Goal: Information Seeking & Learning: Understand process/instructions

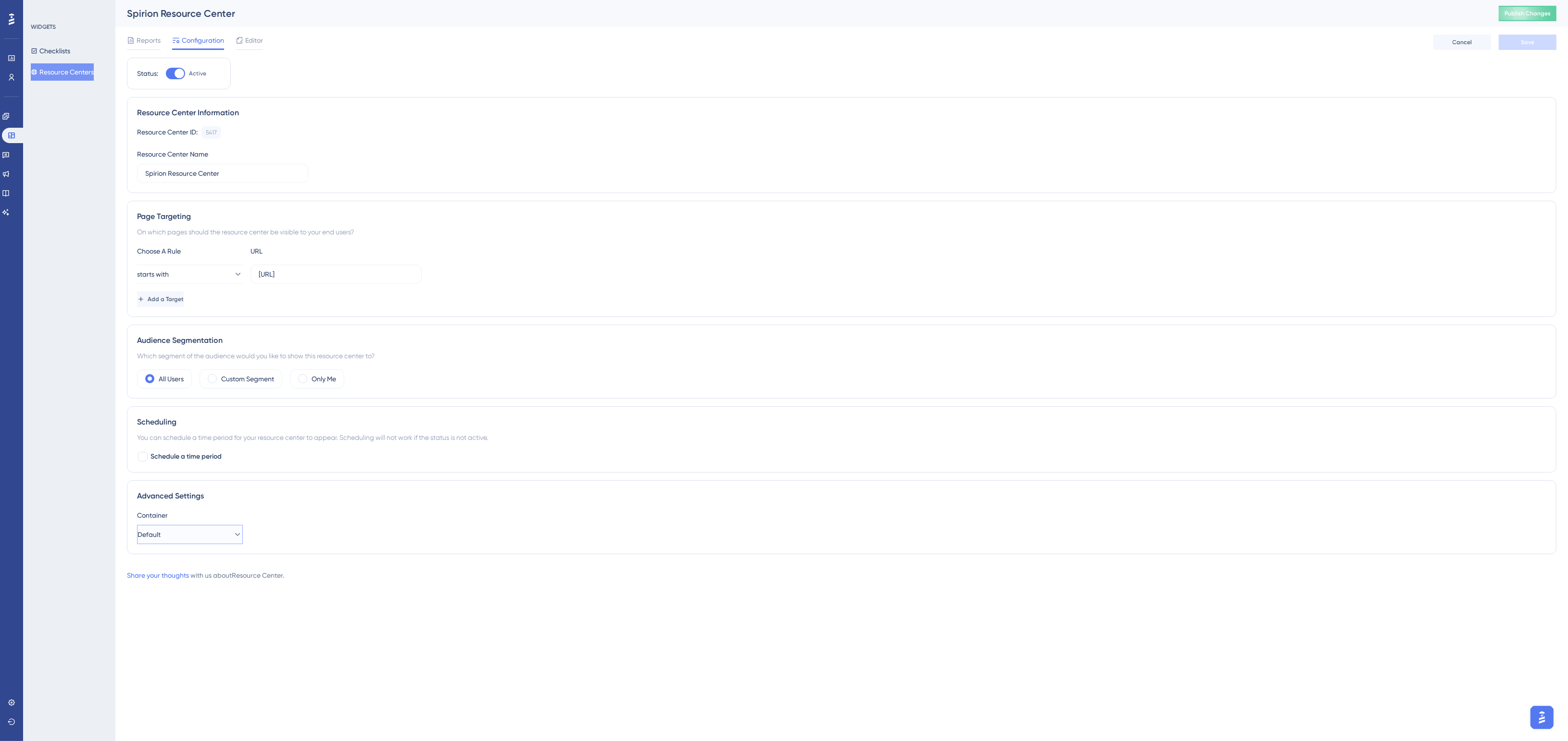
click at [190, 537] on button "Default" at bounding box center [190, 535] width 106 height 19
click at [82, 495] on div "WIDGETS Checklists Resource Centers" at bounding box center [69, 370] width 92 height 741
click at [9, 117] on icon at bounding box center [6, 116] width 6 height 6
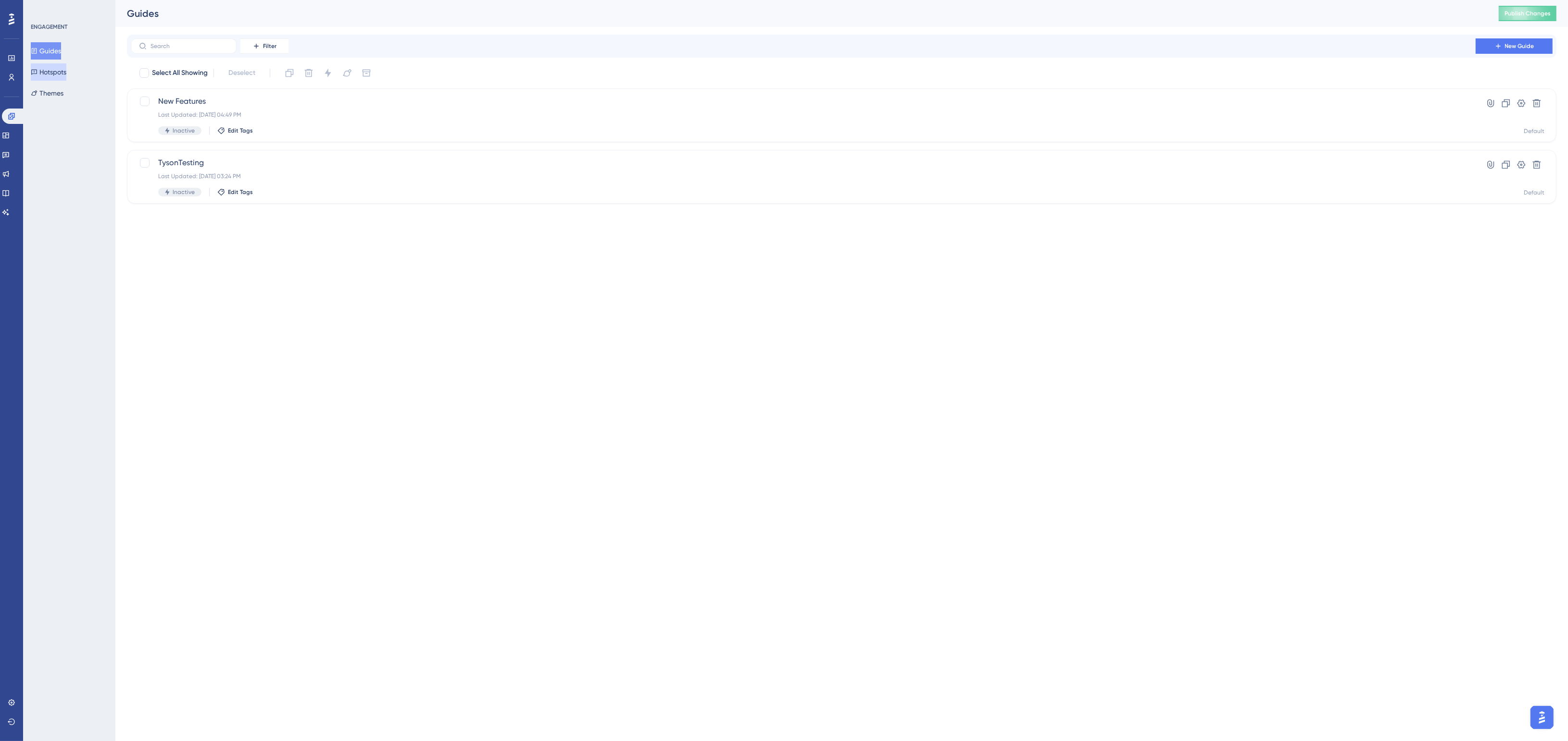
click at [47, 67] on button "Hotspots" at bounding box center [48, 72] width 35 height 18
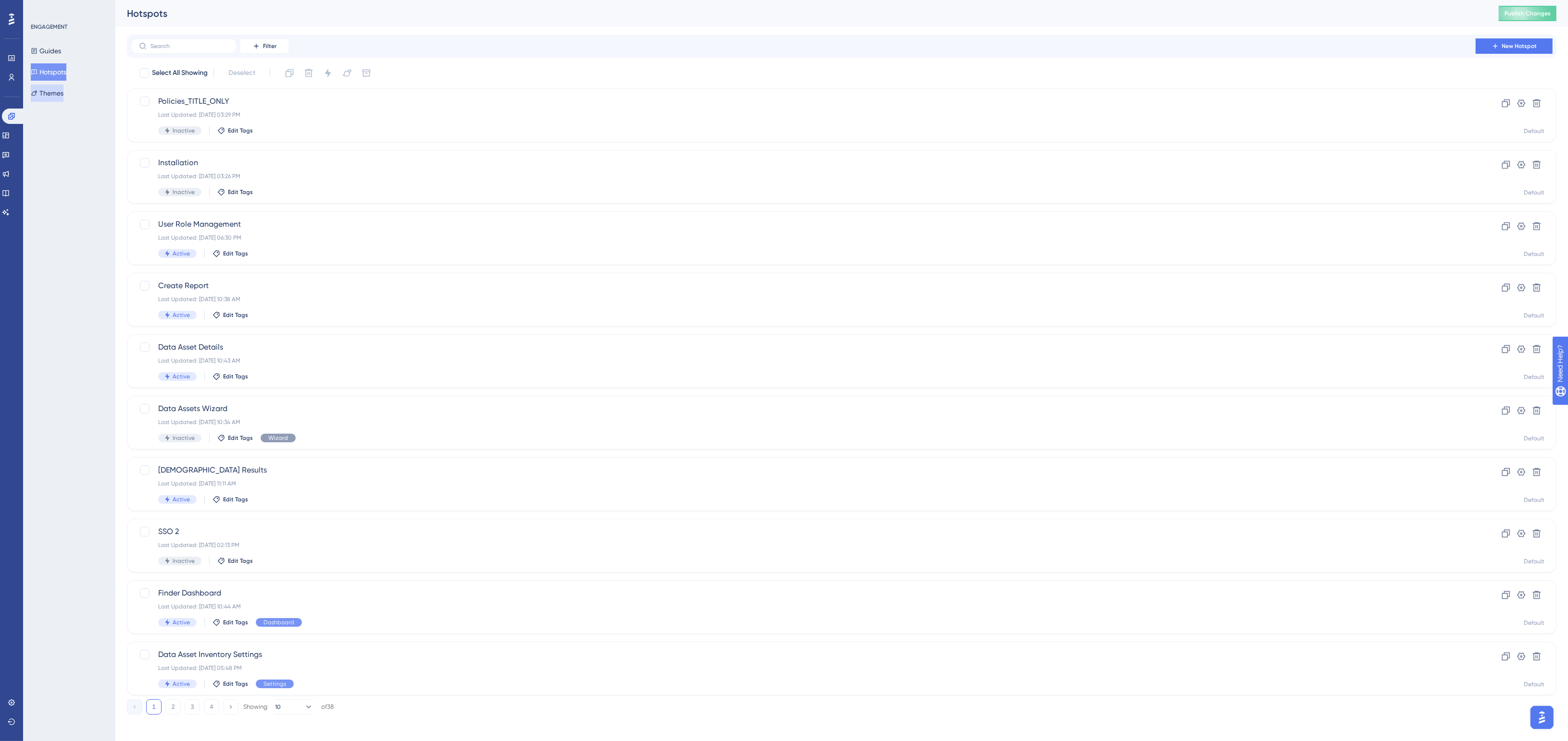
click at [52, 86] on button "Themes" at bounding box center [47, 93] width 33 height 18
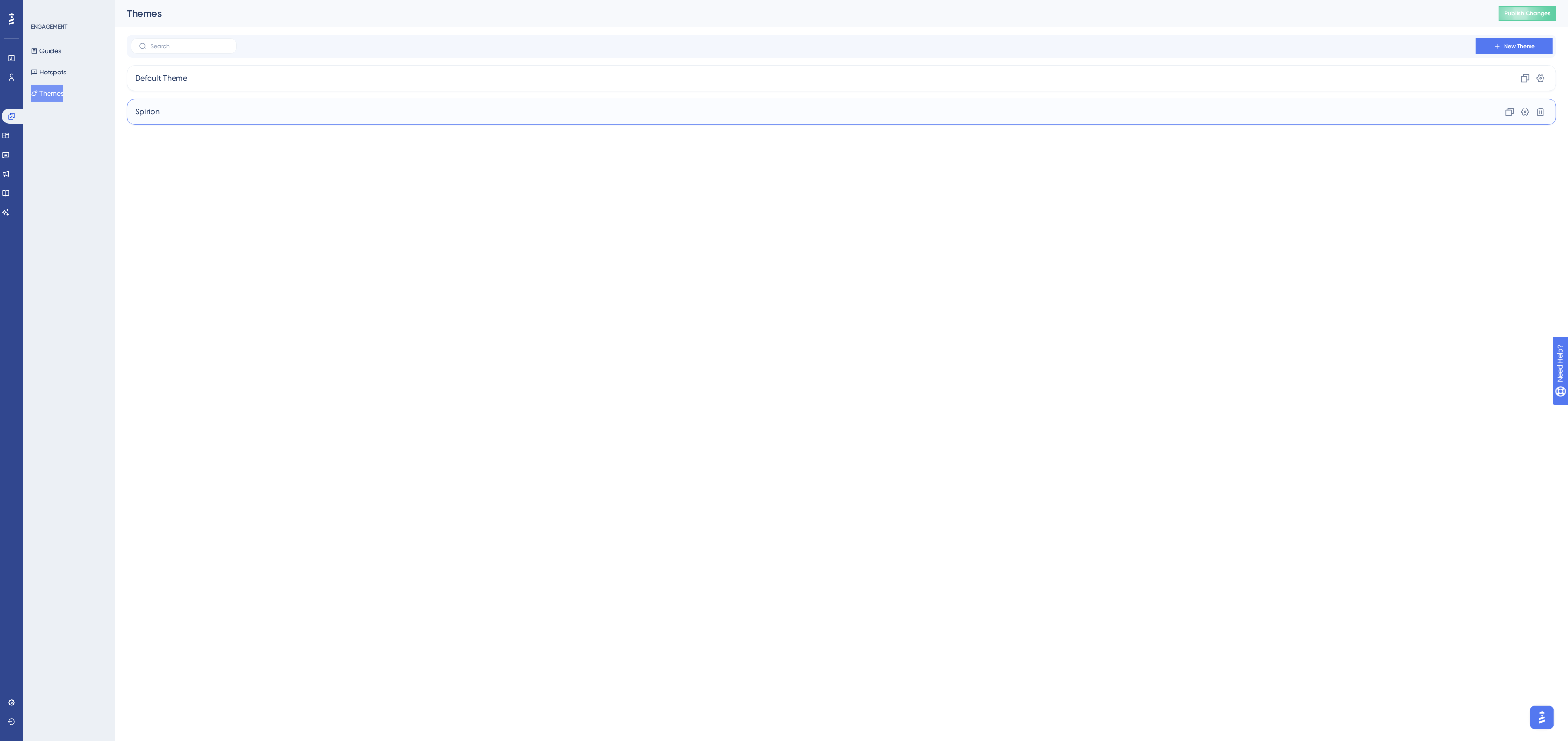
click at [188, 101] on div "Spirion Clone Settings Delete" at bounding box center [841, 111] width 1429 height 26
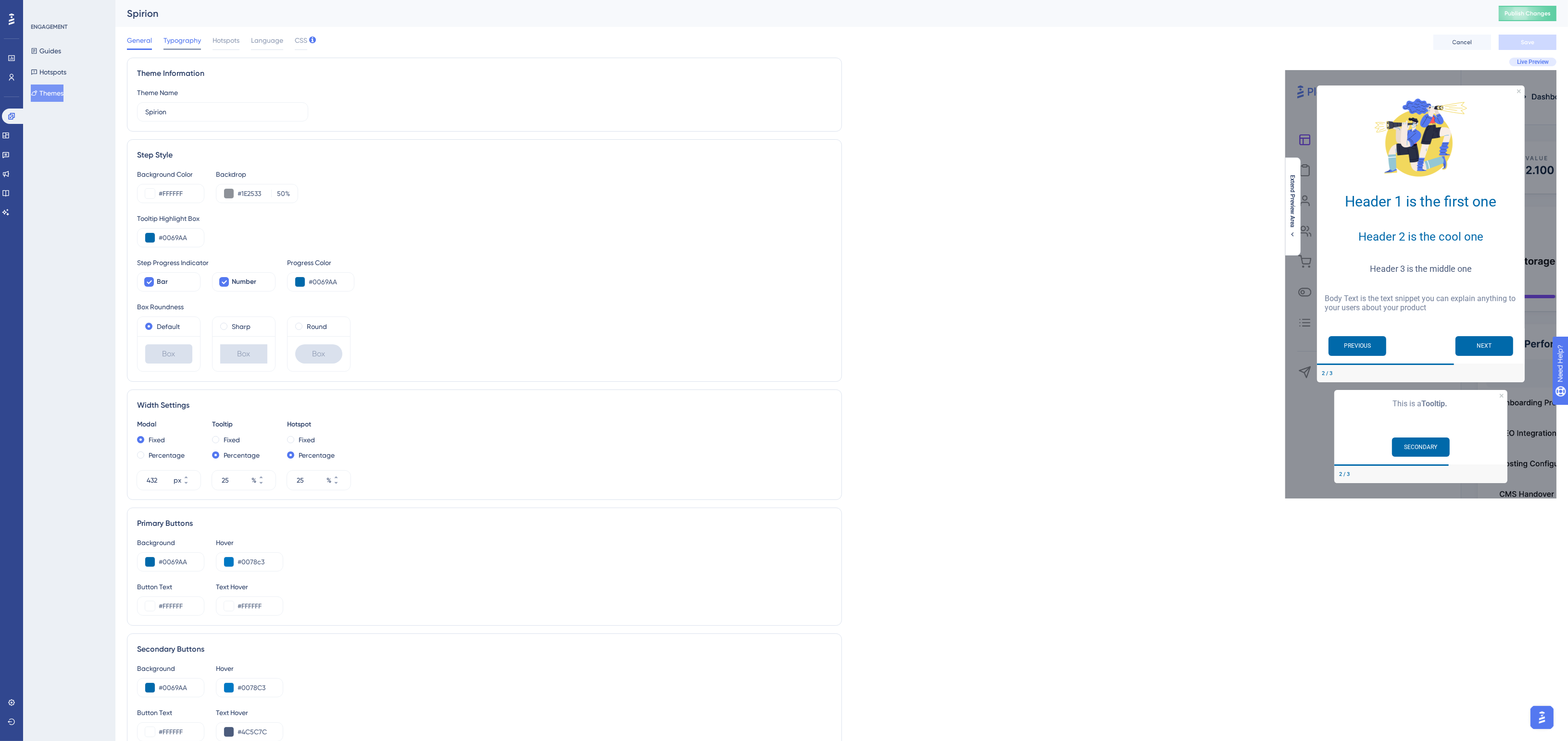
click at [176, 42] on span "Typography" at bounding box center [182, 40] width 38 height 11
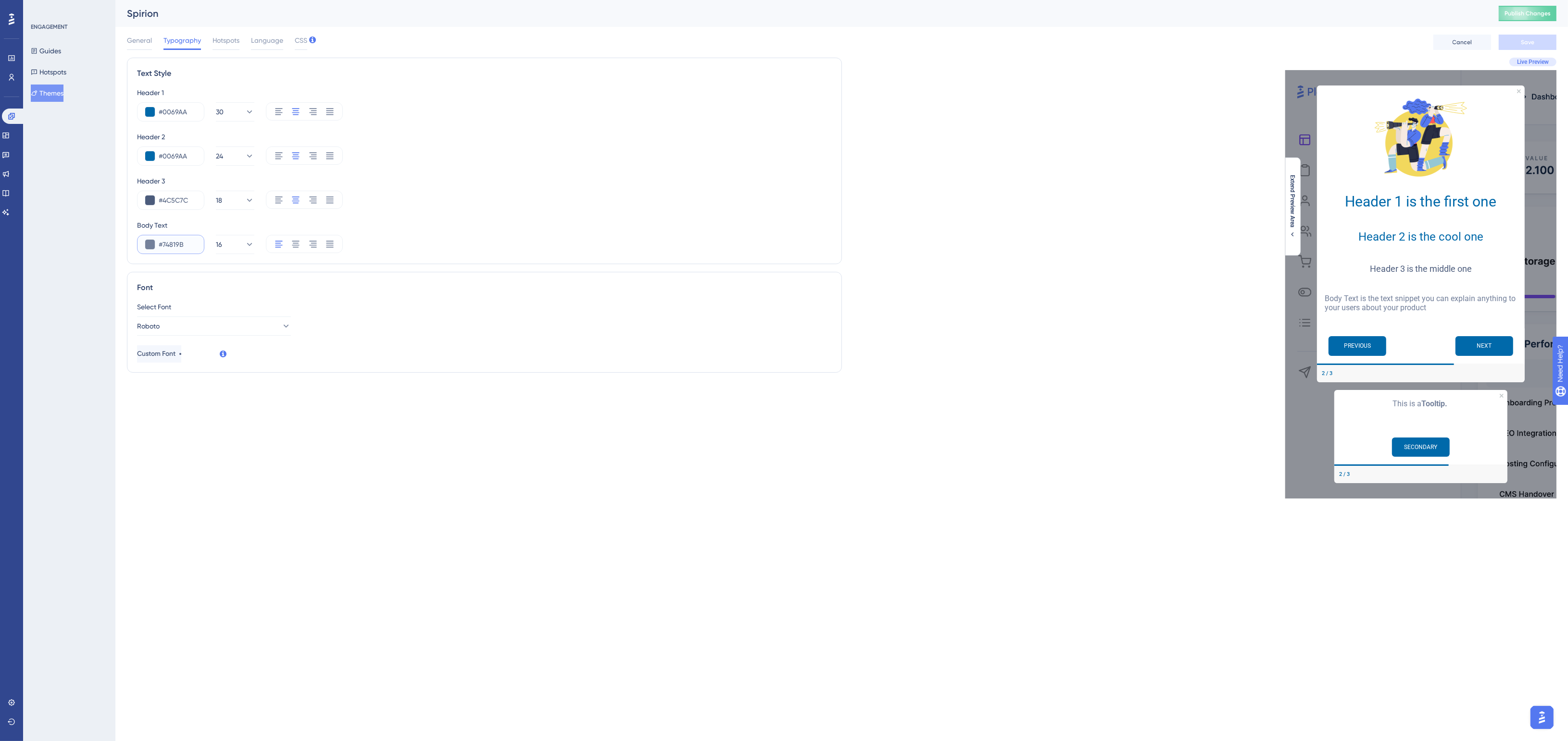
click at [189, 246] on input "#74819B" at bounding box center [177, 245] width 38 height 11
click at [177, 245] on input "#74819B" at bounding box center [177, 245] width 38 height 11
type input "#000000"
click at [1521, 42] on span "Save" at bounding box center [1527, 43] width 14 height 8
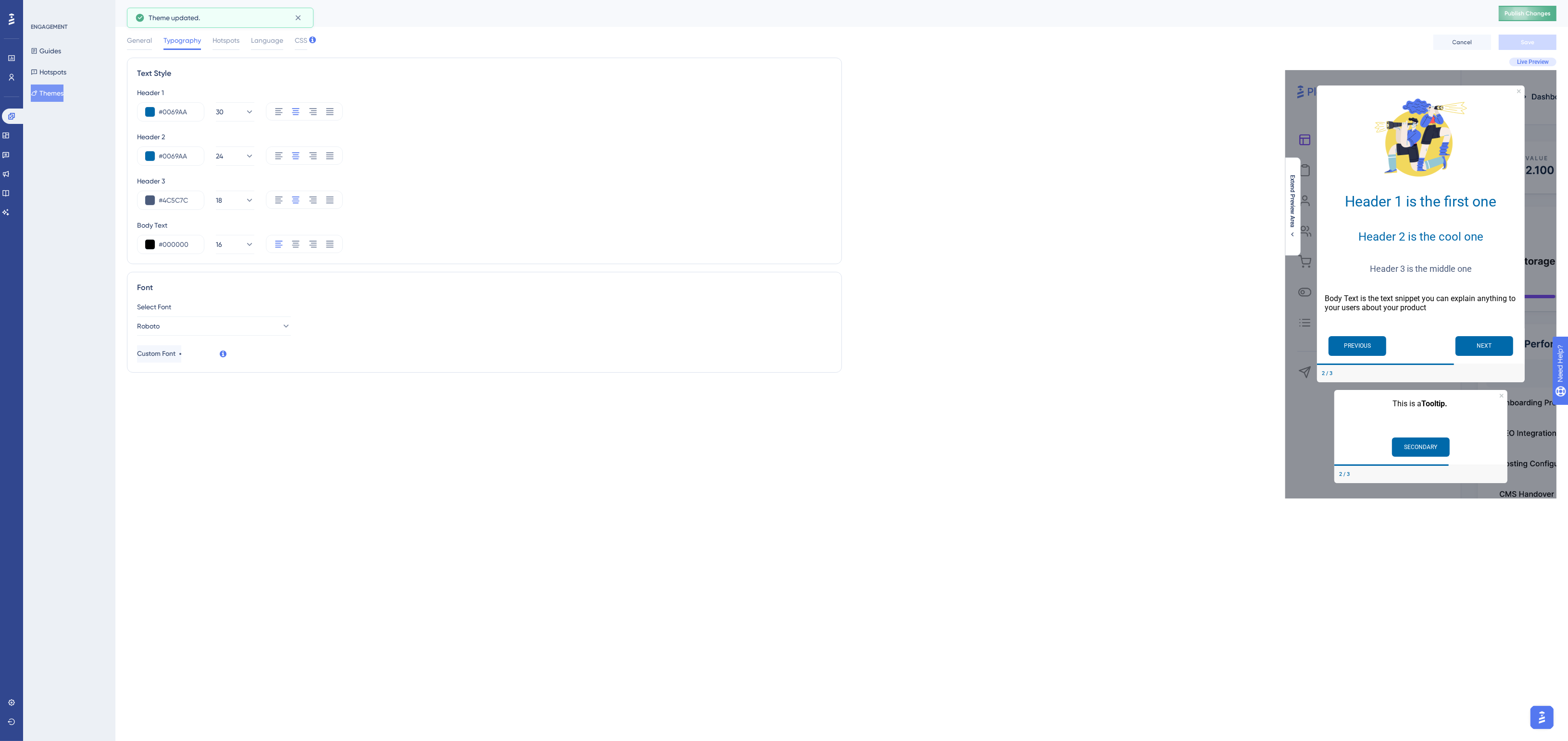
click at [1524, 13] on span "Publish Changes" at bounding box center [1527, 14] width 47 height 8
click at [293, 14] on icon at bounding box center [298, 18] width 10 height 10
click at [230, 38] on span "Hotspots" at bounding box center [226, 40] width 27 height 11
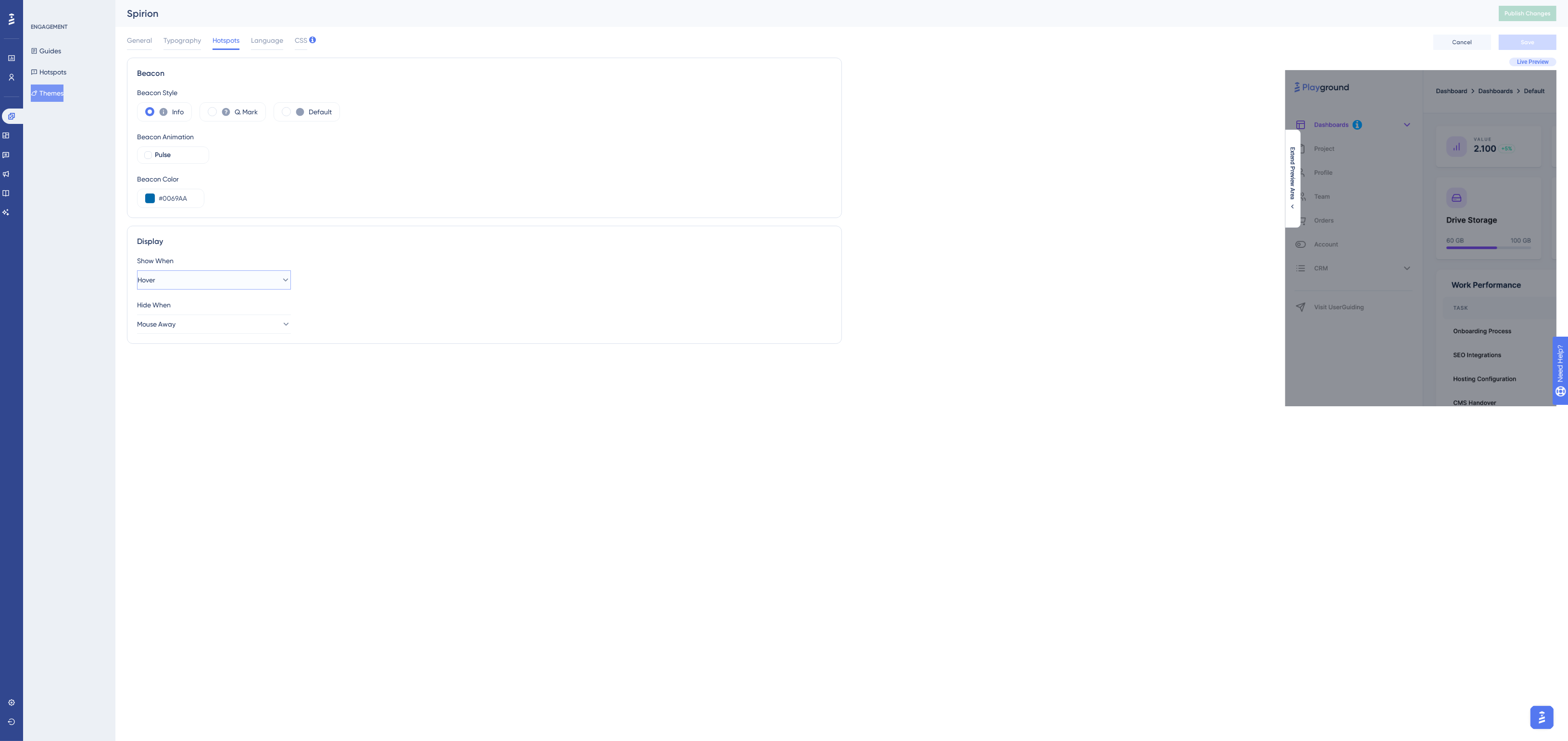
click at [251, 279] on button "Hover" at bounding box center [214, 280] width 154 height 19
click at [443, 366] on div "Beacon Beacon Style Info Q. Mark Default Beacon Animation Pulse Beacon Color #0…" at bounding box center [484, 232] width 715 height 349
click at [201, 280] on button "Hover" at bounding box center [214, 280] width 154 height 19
click at [193, 302] on div "Click Click" at bounding box center [214, 310] width 141 height 19
click at [1524, 41] on span "Save" at bounding box center [1527, 43] width 14 height 8
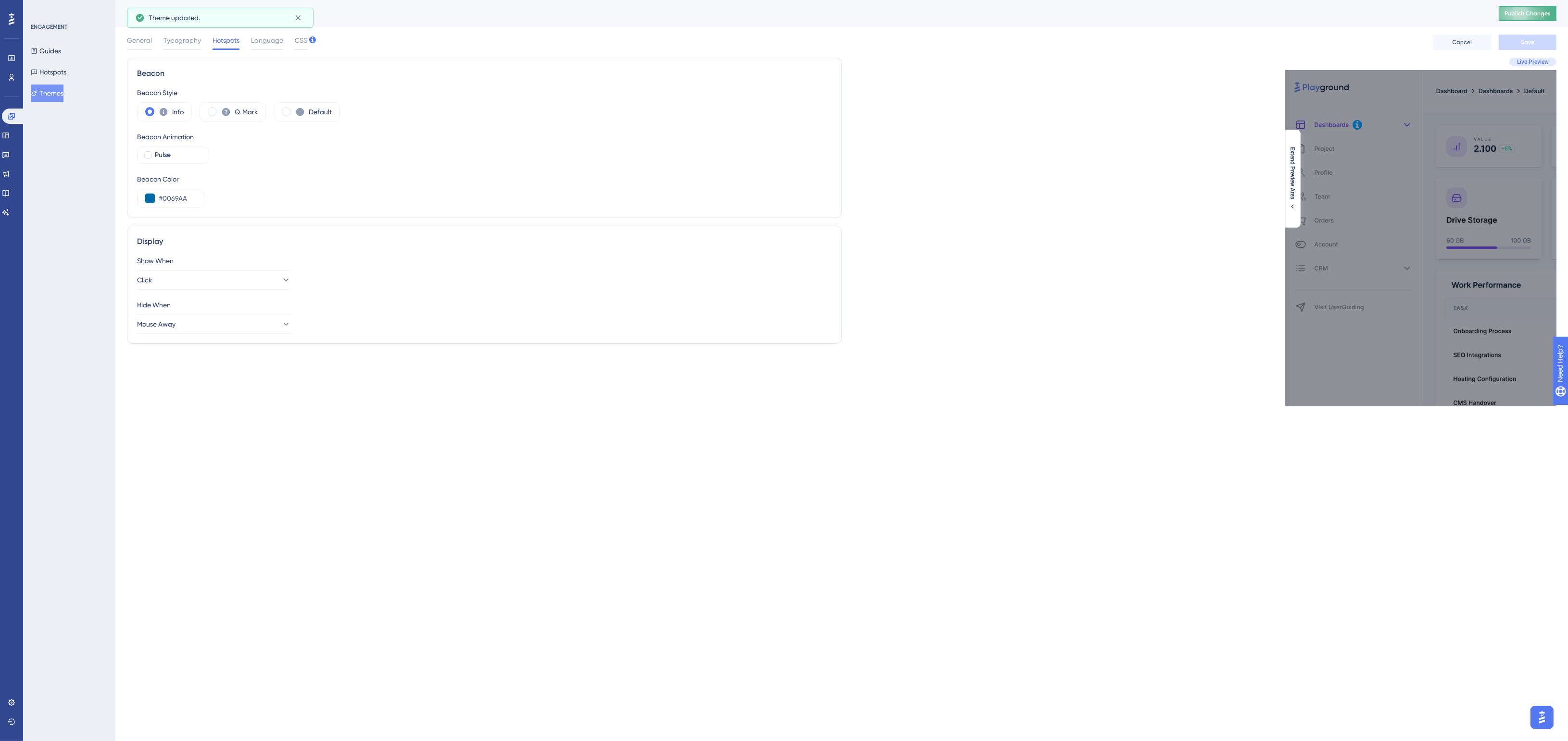
click at [1525, 11] on span "Publish Changes" at bounding box center [1527, 14] width 47 height 8
click at [44, 72] on button "Hotspots" at bounding box center [48, 72] width 35 height 18
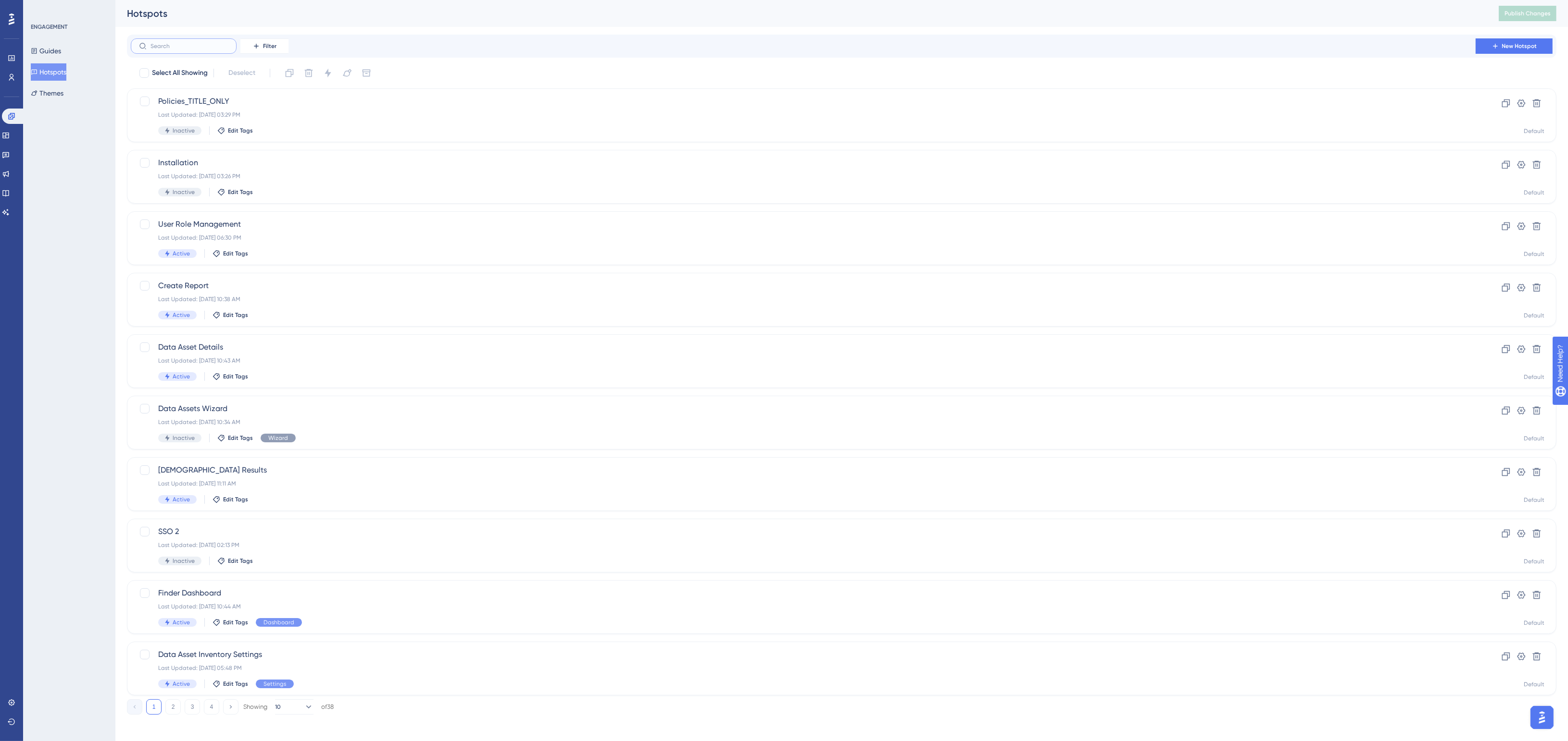
click at [166, 46] on input "text" at bounding box center [189, 46] width 78 height 6
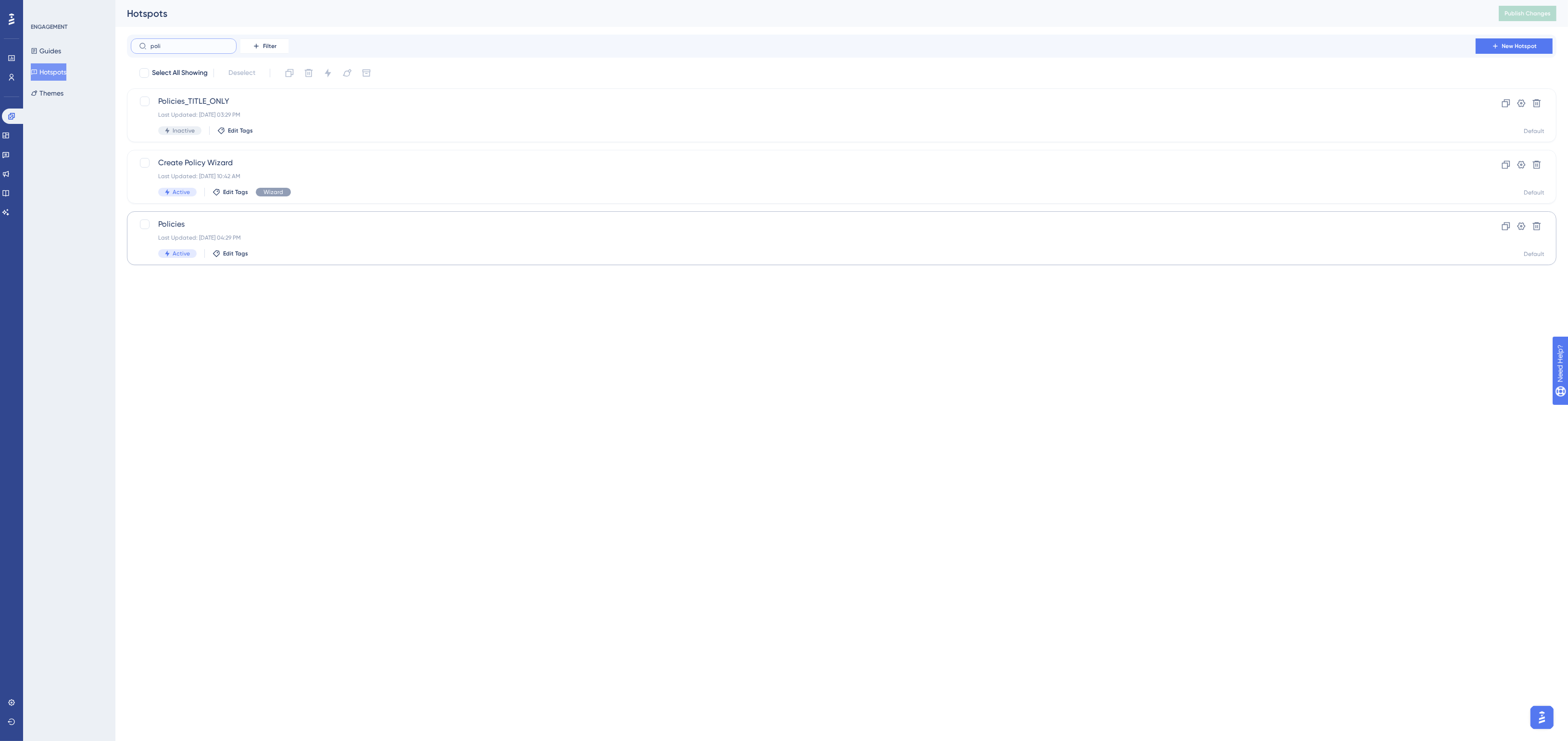
type input "poli"
click at [263, 236] on div "Last Updated: [DATE] 04:29 PM" at bounding box center [802, 238] width 1290 height 8
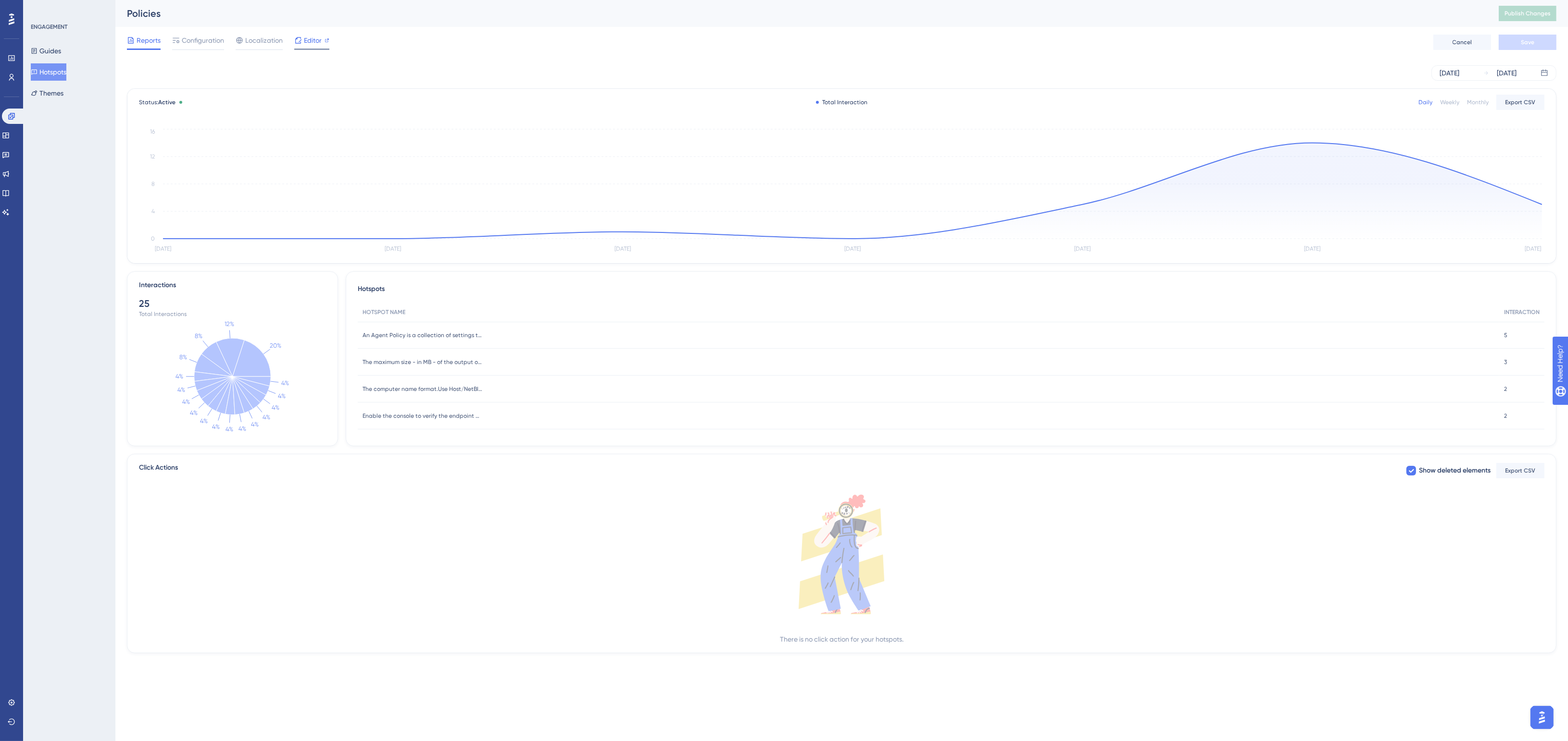
click at [306, 43] on span "Editor" at bounding box center [313, 40] width 18 height 11
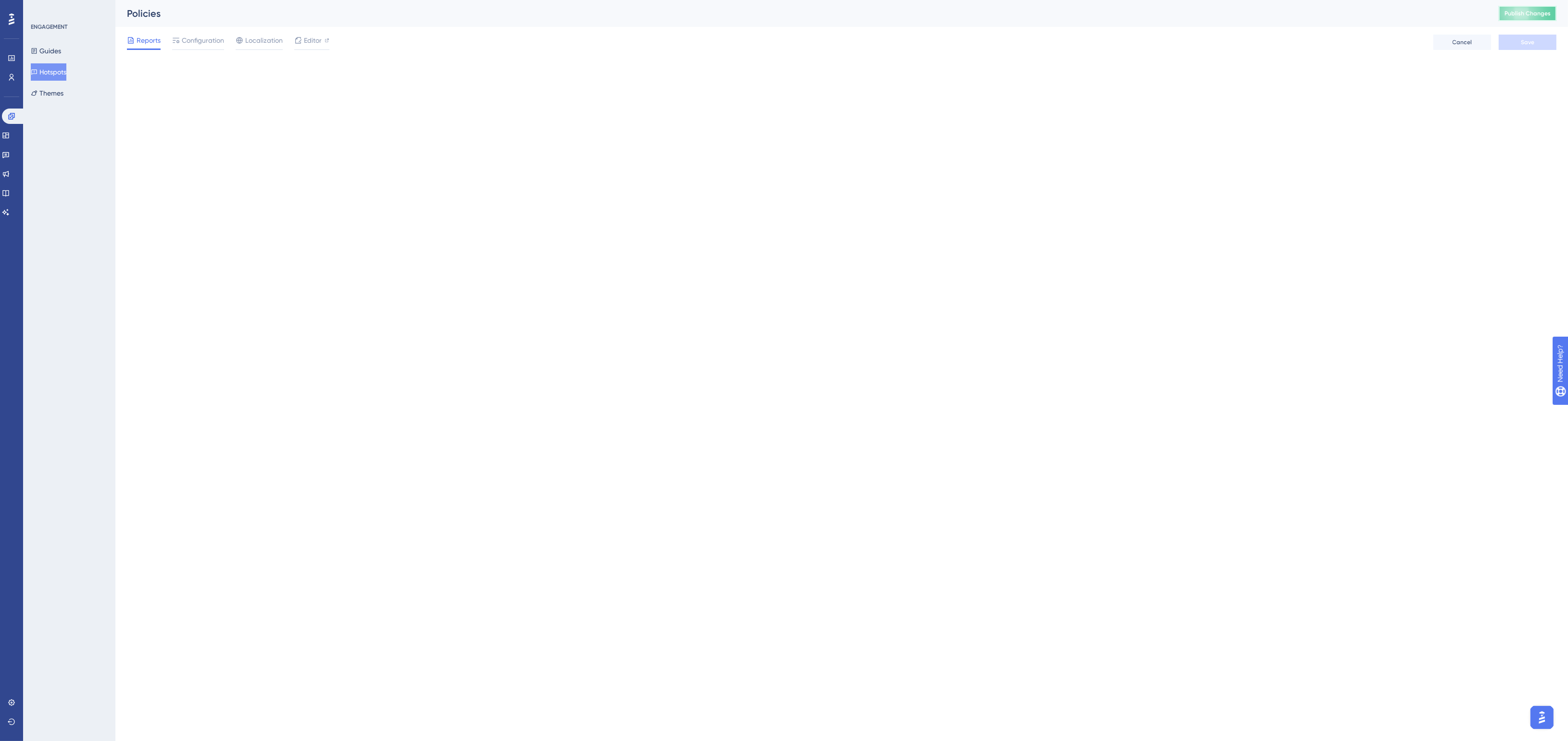
click at [1536, 16] on span "Publish Changes" at bounding box center [1527, 14] width 47 height 8
click at [1523, 10] on span "Publish Changes" at bounding box center [1527, 14] width 47 height 8
click at [1538, 9] on button "Publish Changes" at bounding box center [1527, 13] width 58 height 15
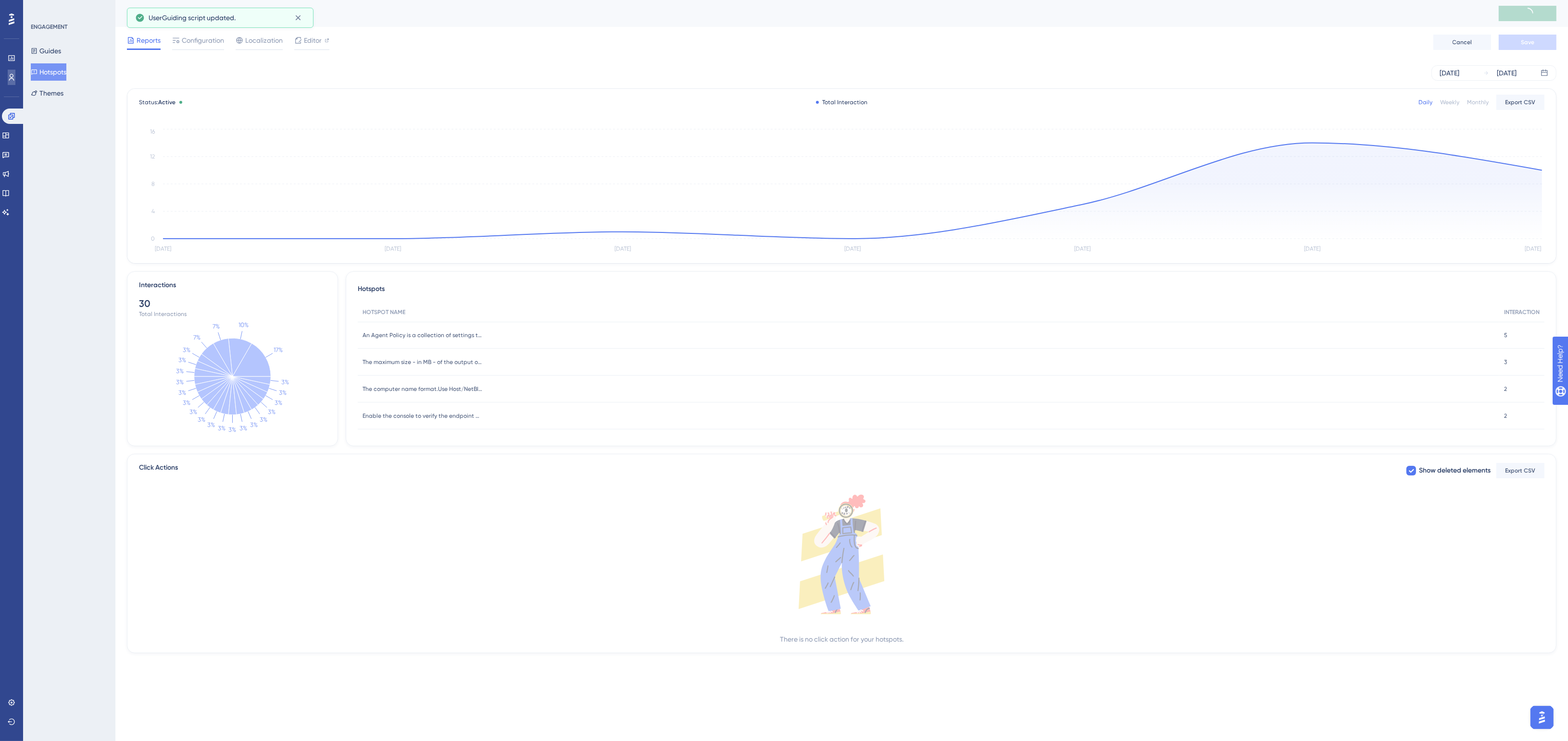
click at [8, 75] on icon at bounding box center [12, 78] width 8 height 8
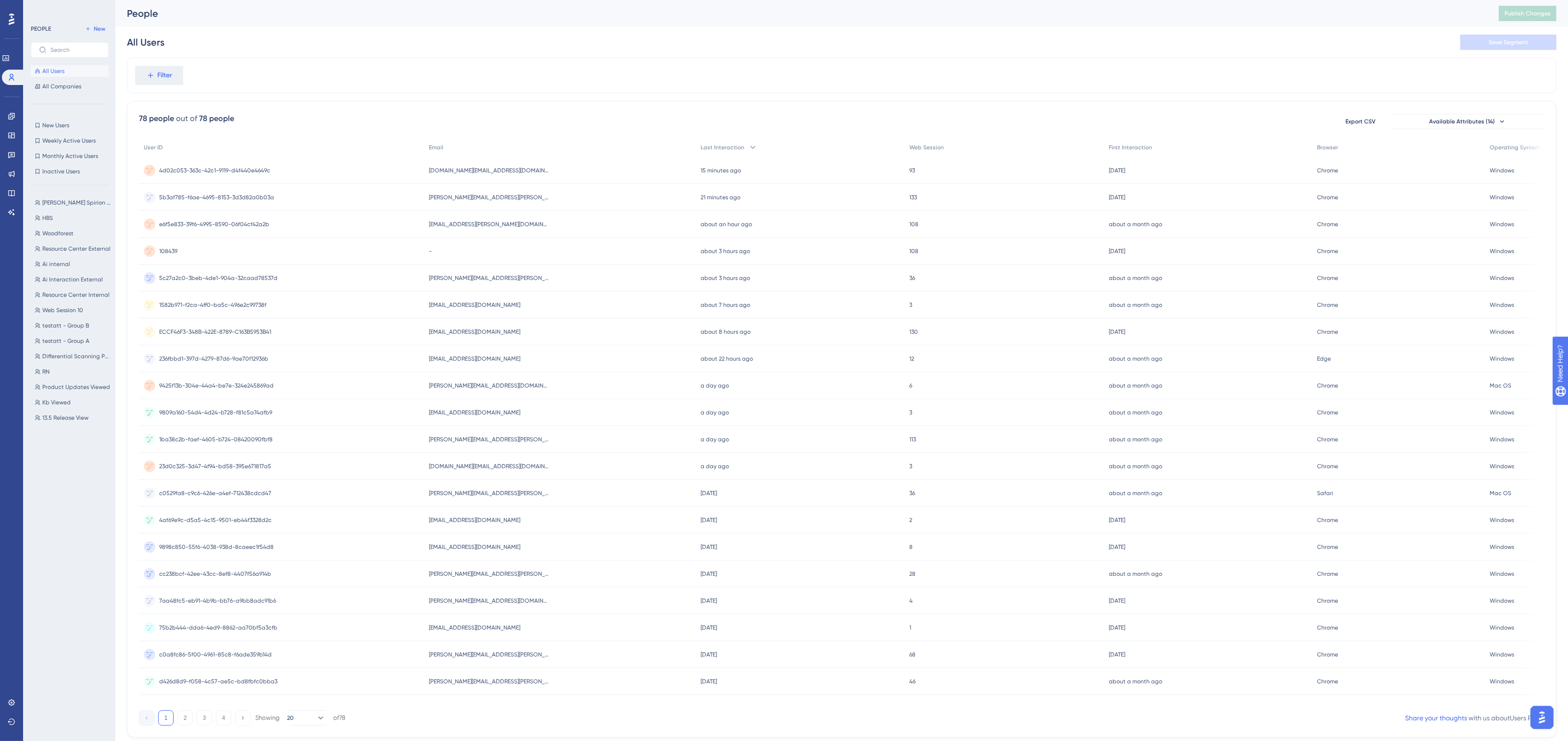
click at [484, 224] on span "[EMAIL_ADDRESS][PERSON_NAME][DOMAIN_NAME]" at bounding box center [489, 225] width 120 height 8
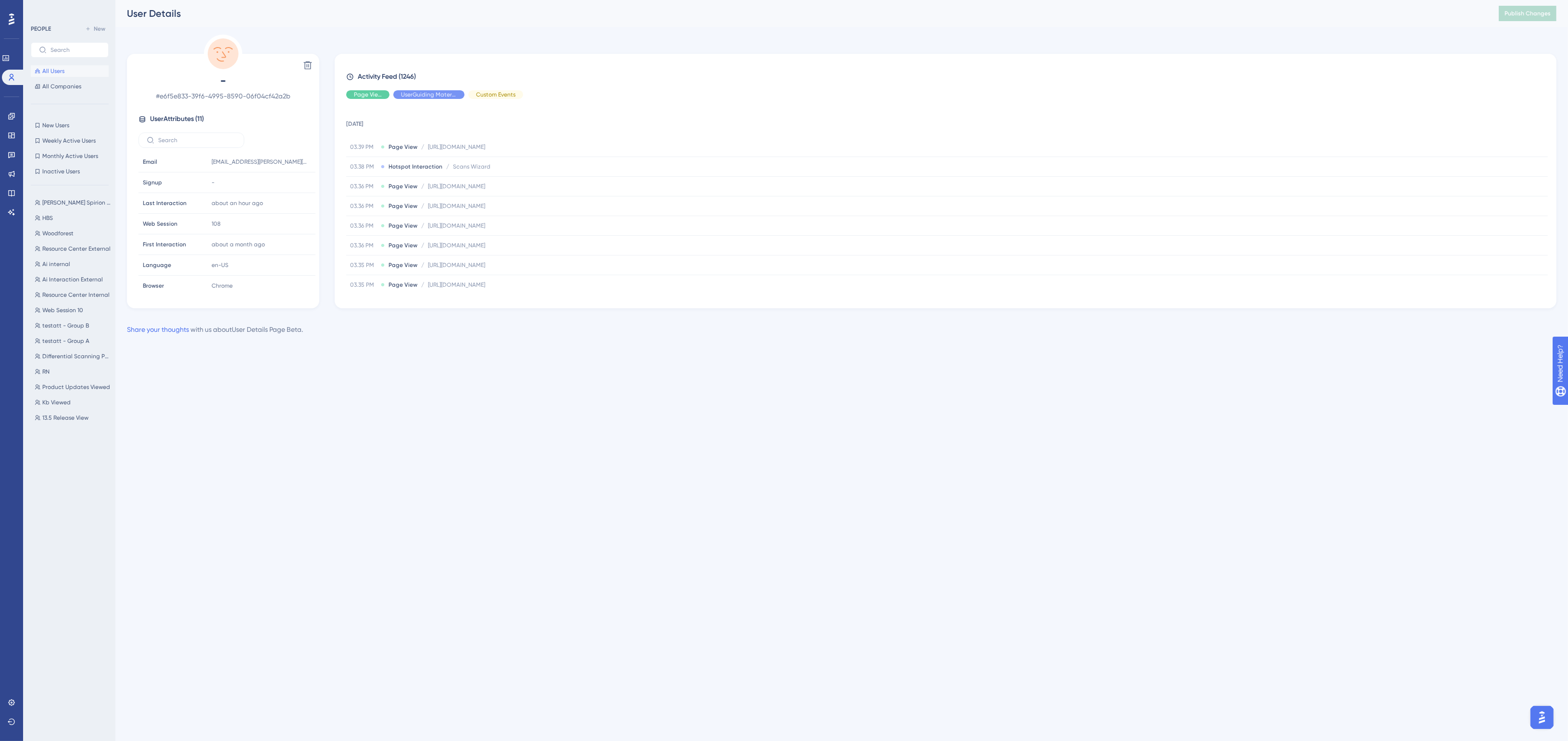
click at [55, 70] on span "All Users" at bounding box center [54, 71] width 22 height 8
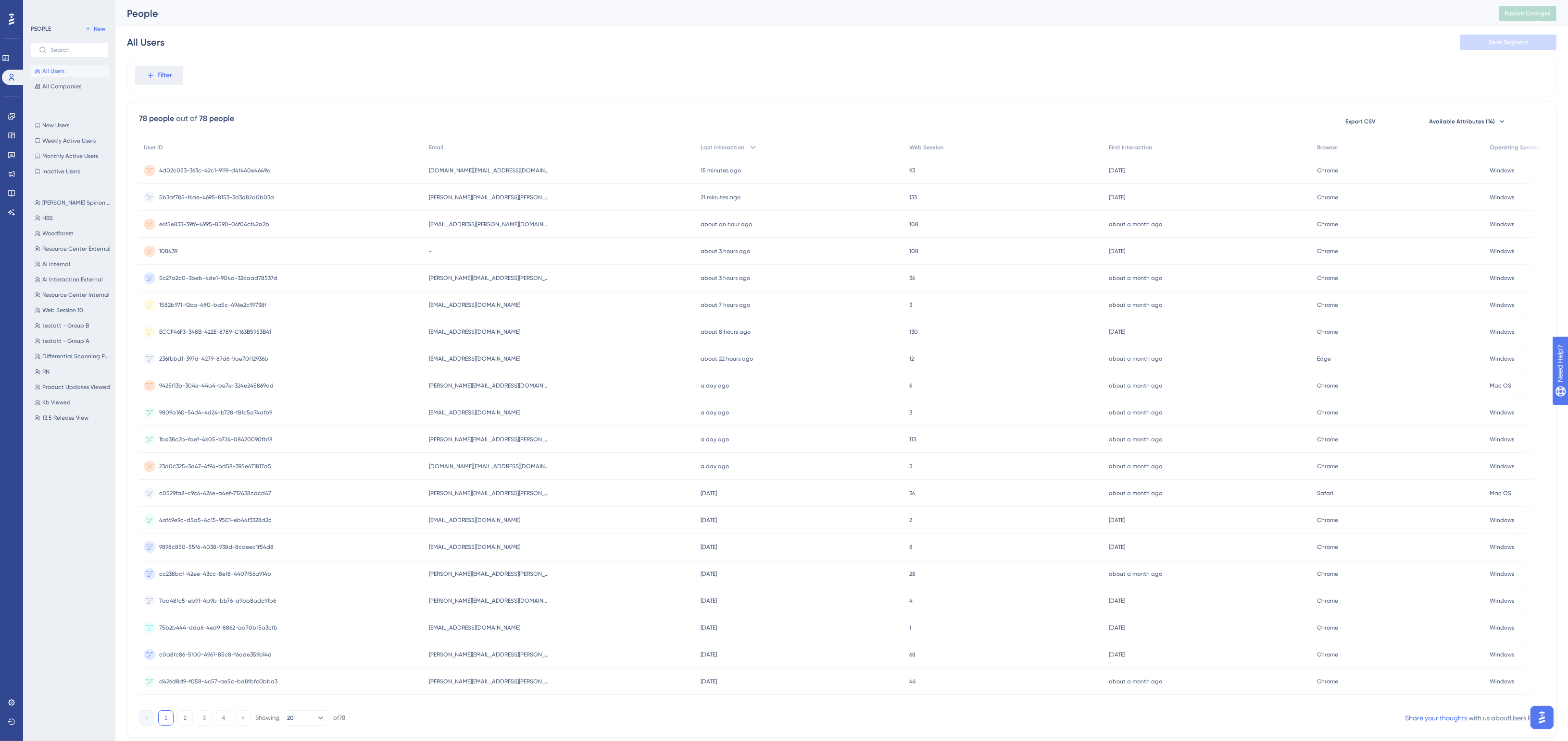
click at [483, 197] on span "[PERSON_NAME][EMAIL_ADDRESS][PERSON_NAME][DOMAIN_NAME]" at bounding box center [489, 197] width 120 height 8
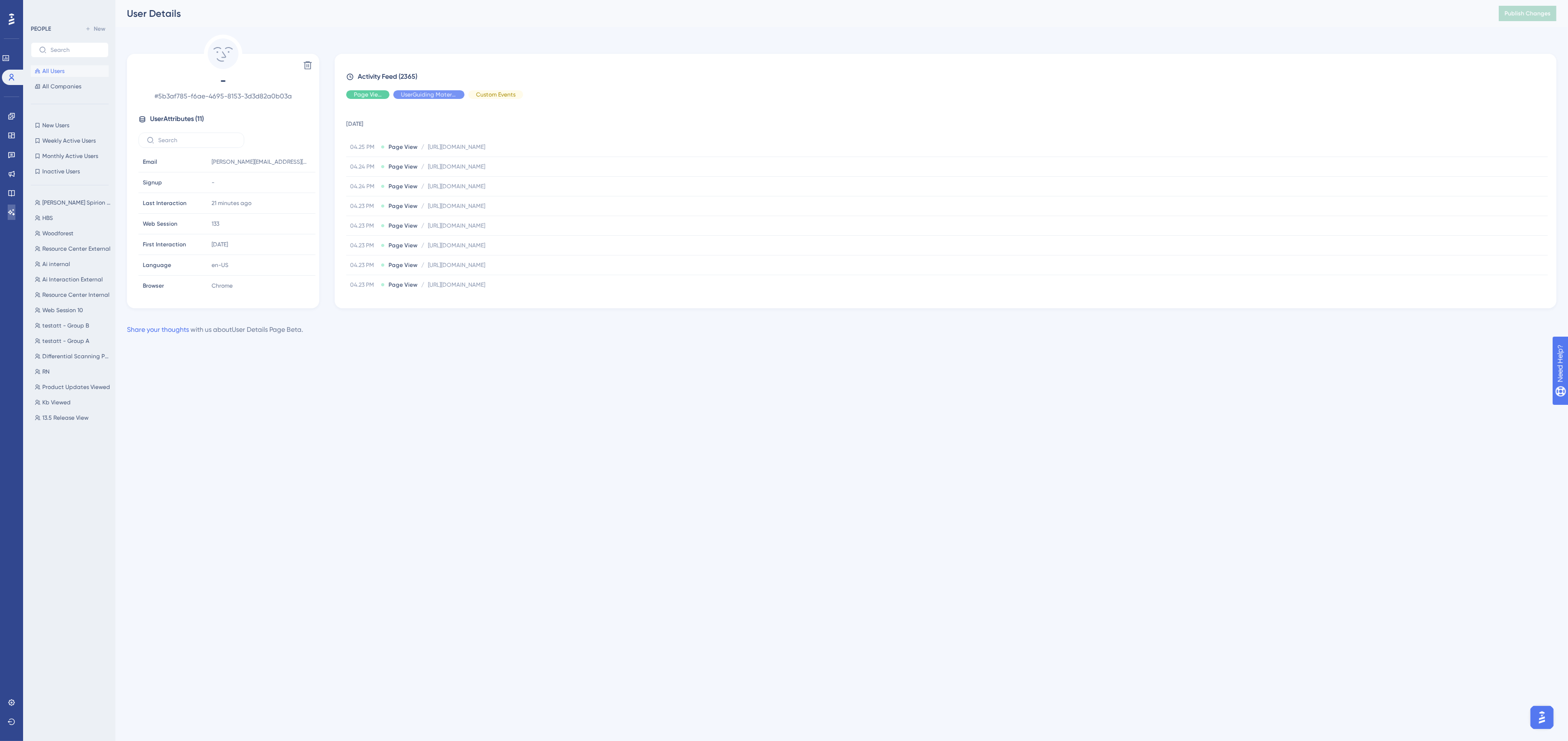
click at [13, 207] on link at bounding box center [12, 212] width 8 height 15
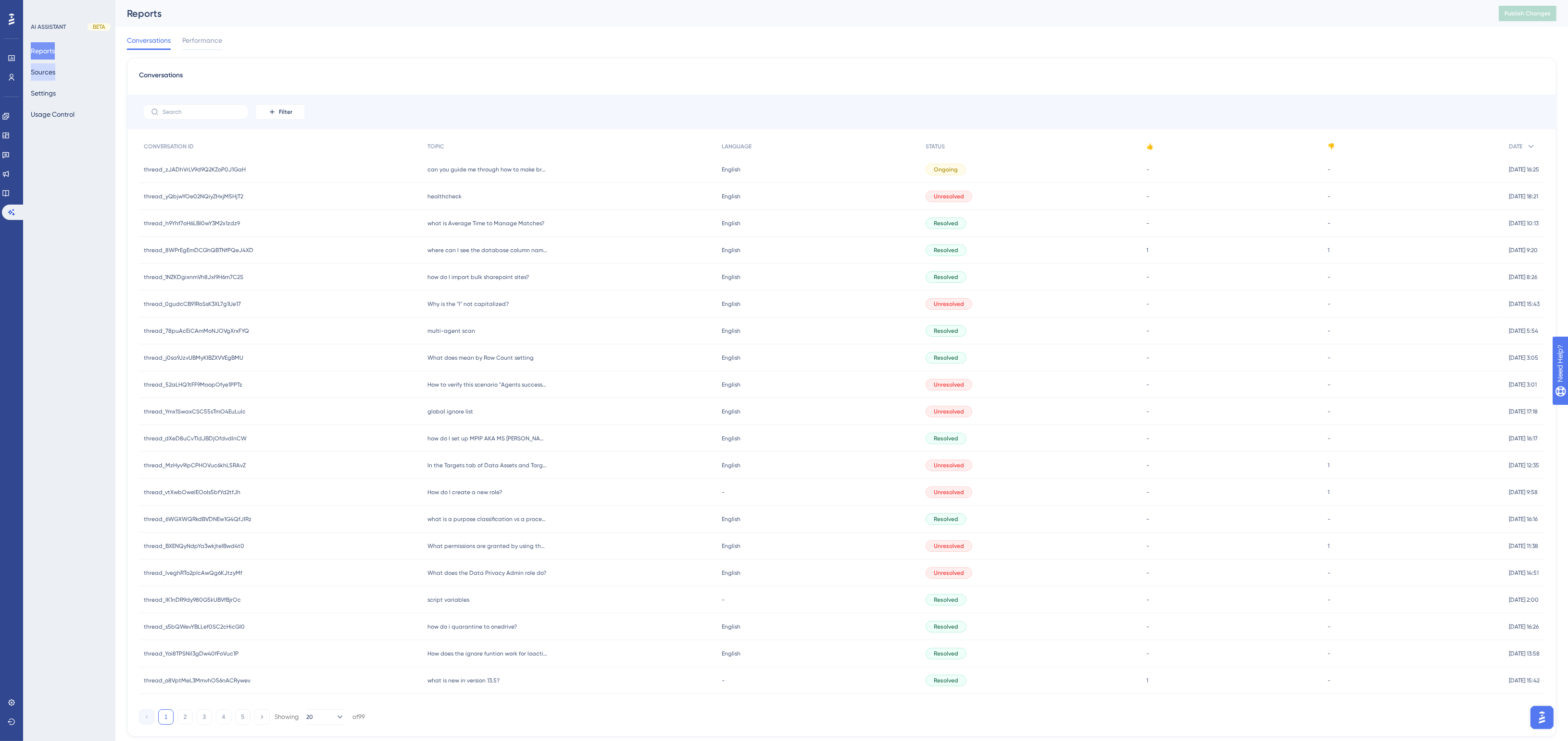
click at [51, 73] on button "Sources" at bounding box center [43, 72] width 25 height 18
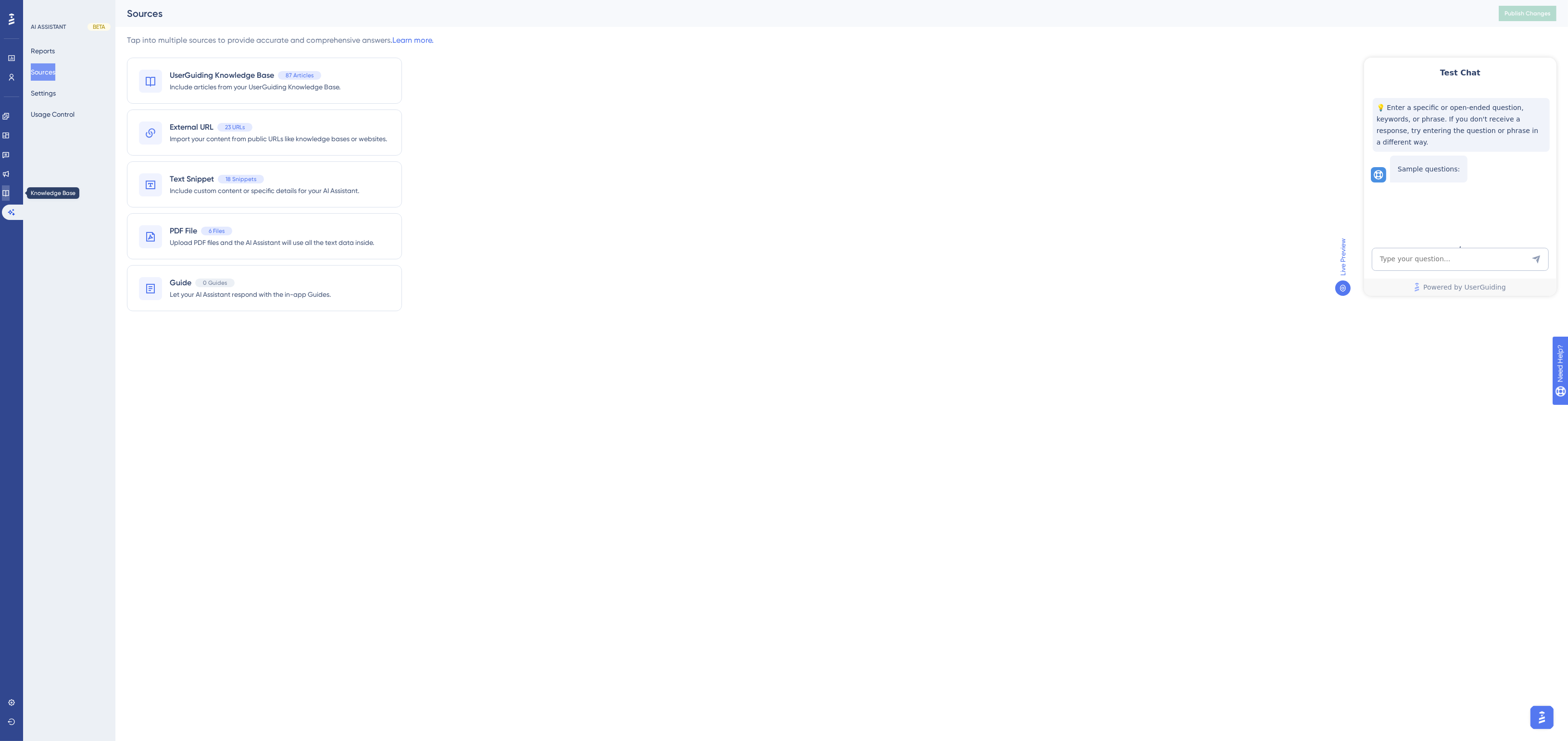
click at [10, 192] on icon at bounding box center [6, 193] width 8 height 8
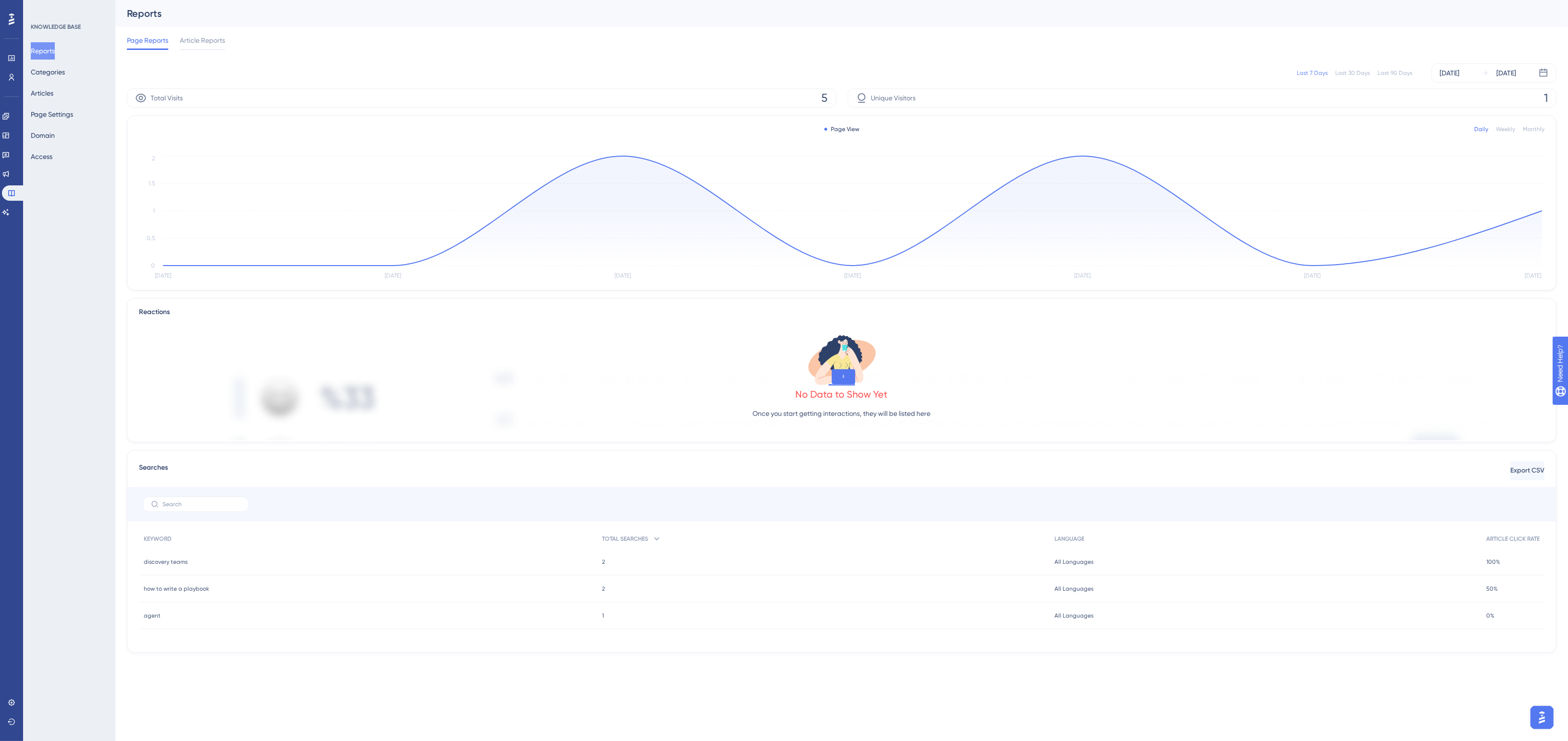
click at [1395, 68] on div "Last 7 Days Last 30 Days Last 90 Days [DATE] [DATE]" at bounding box center [841, 73] width 1429 height 19
click at [1395, 72] on div "Last 90 Days" at bounding box center [1394, 73] width 35 height 8
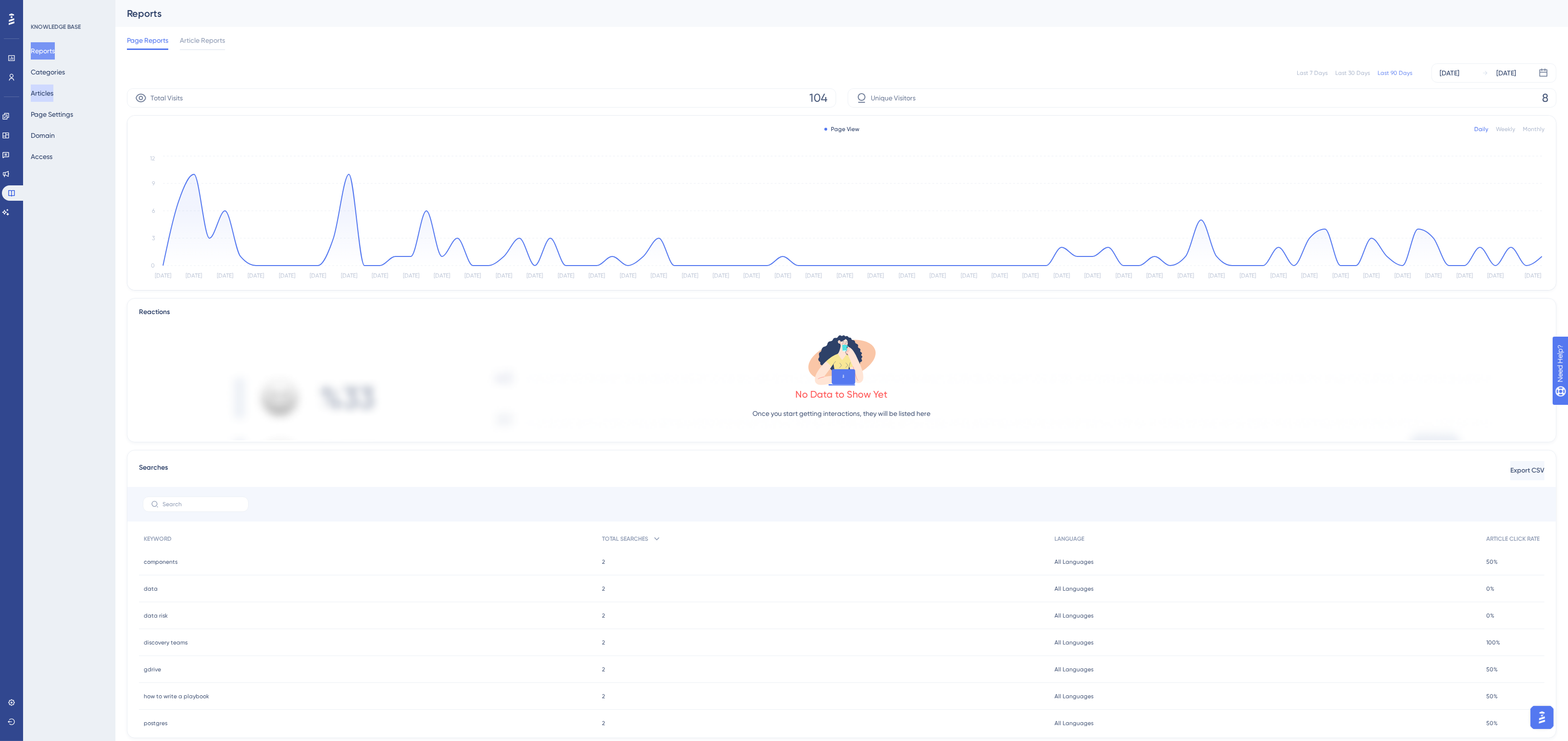
click at [51, 95] on button "Articles" at bounding box center [42, 93] width 22 height 18
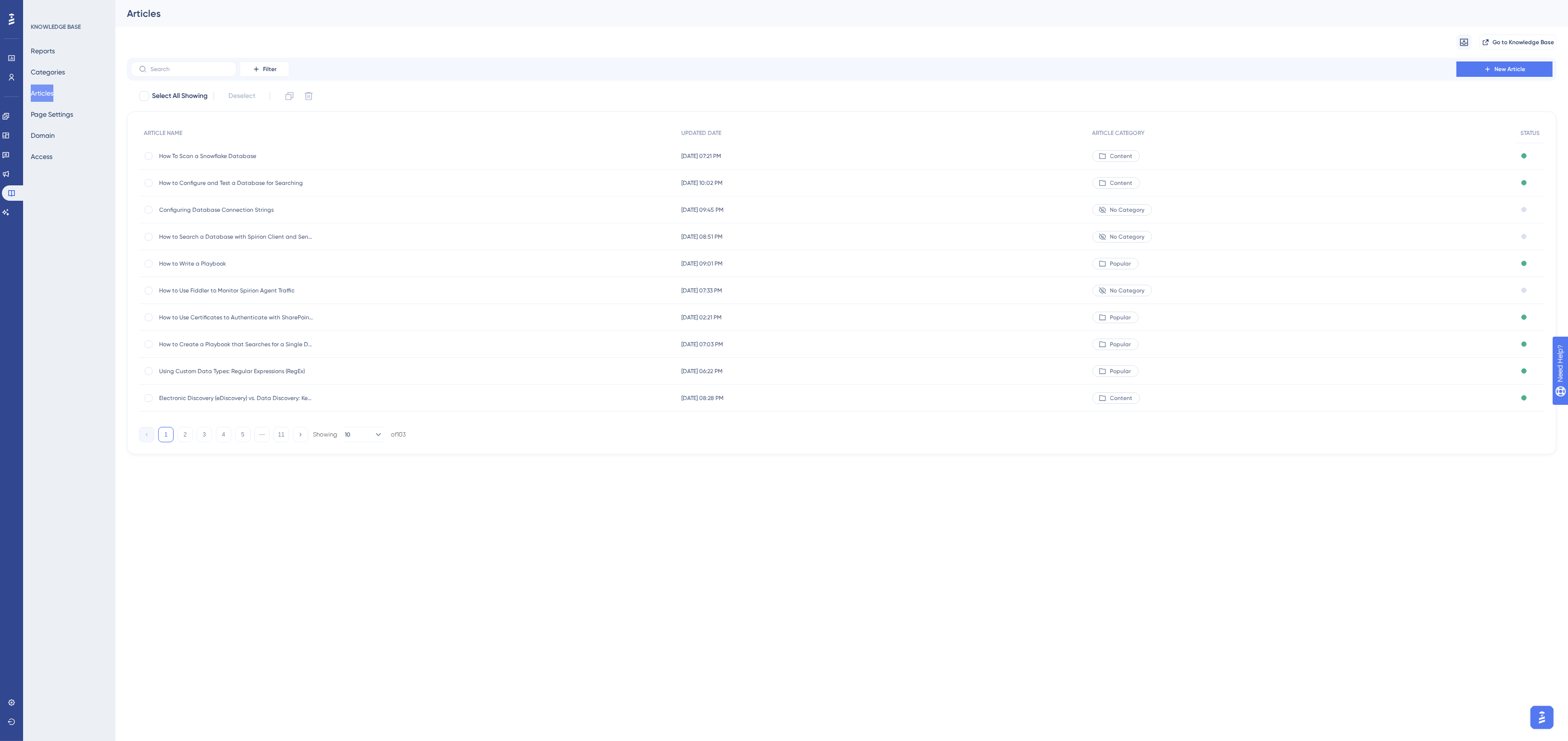
click at [238, 208] on span "Configuring Database Connection Strings" at bounding box center [236, 210] width 154 height 8
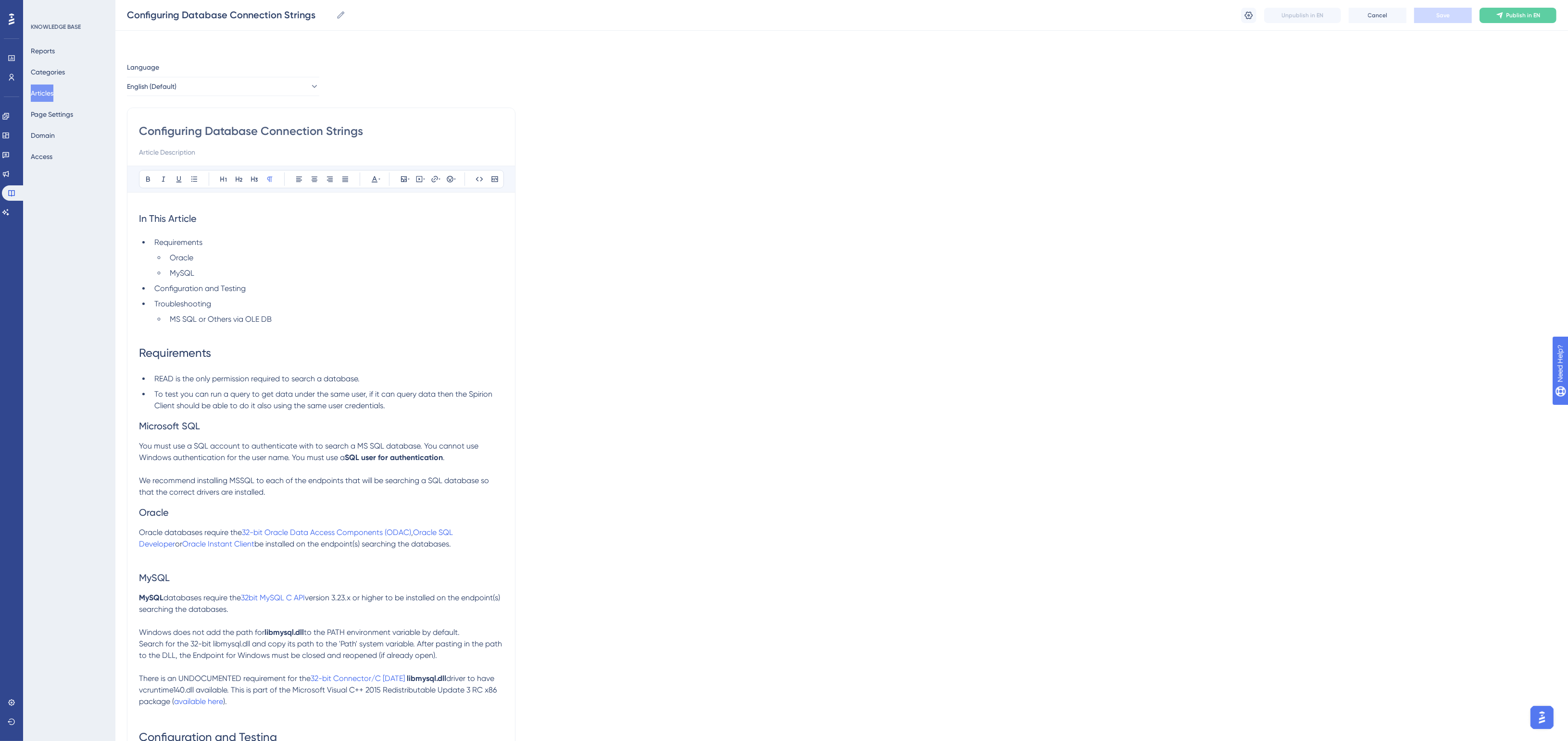
scroll to position [719, 0]
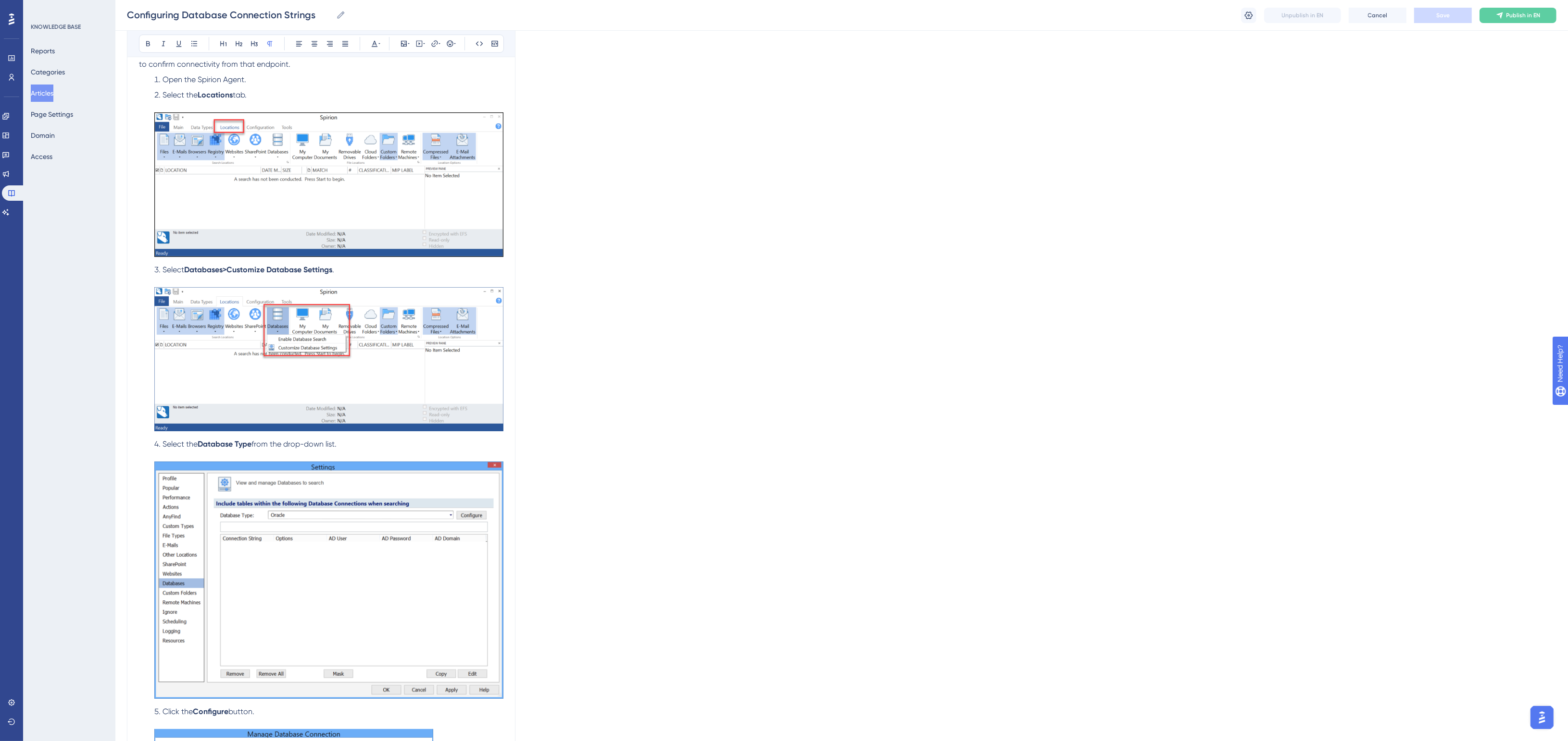
click at [157, 73] on div "In This Article Requirements Oracle MySQL Configuration and Testing Troubleshoo…" at bounding box center [321, 739] width 364 height 2508
click at [38, 92] on button "Articles" at bounding box center [42, 93] width 22 height 18
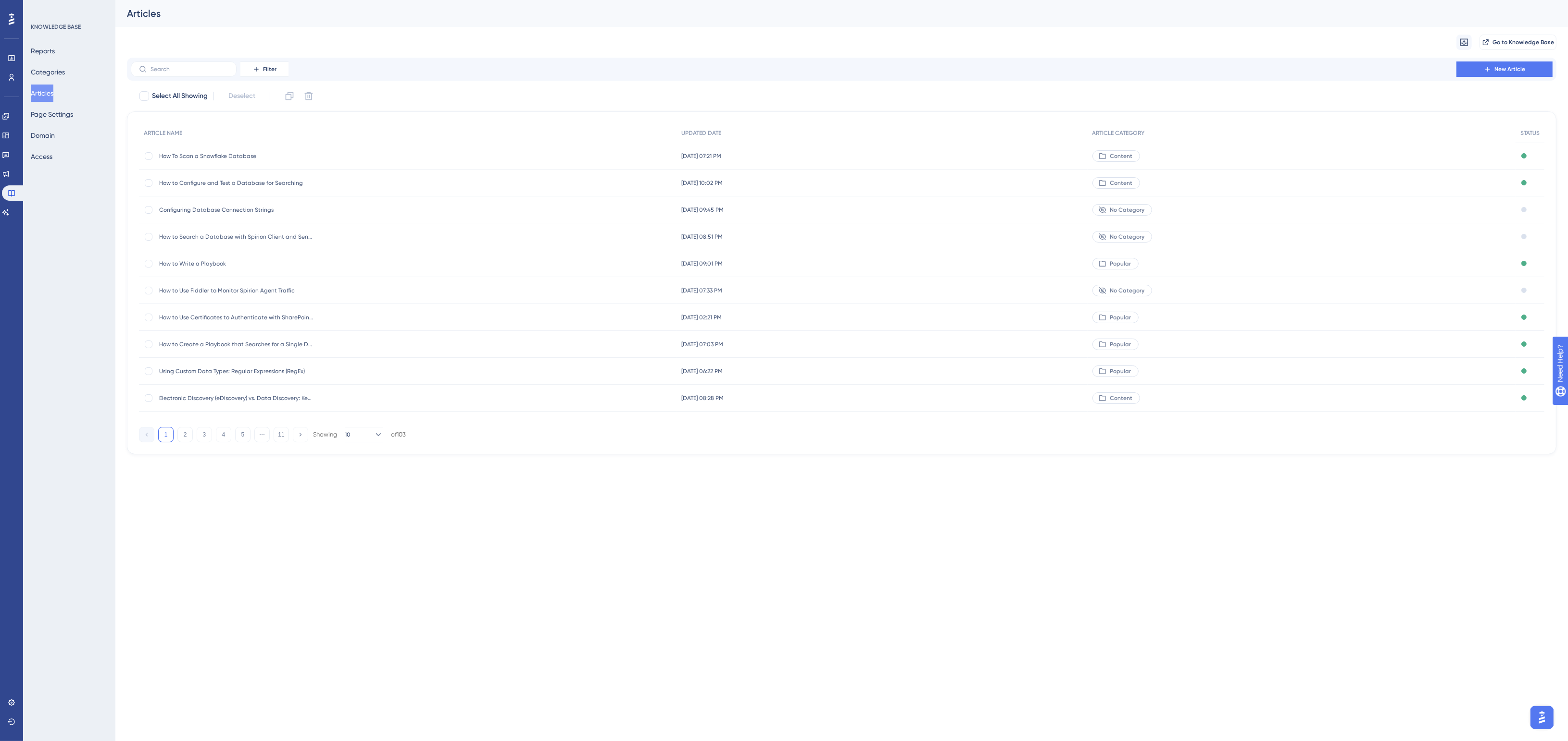
click at [225, 206] on span "Configuring Database Connection Strings" at bounding box center [236, 210] width 154 height 8
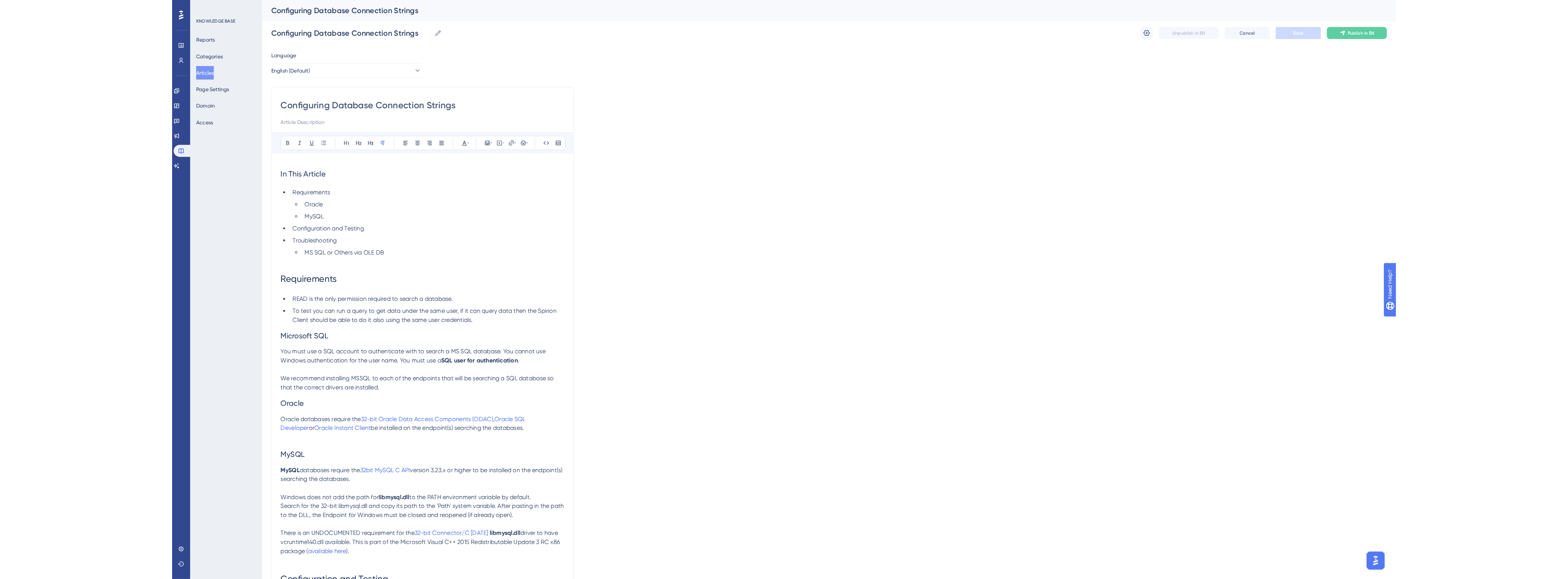
scroll to position [546, 0]
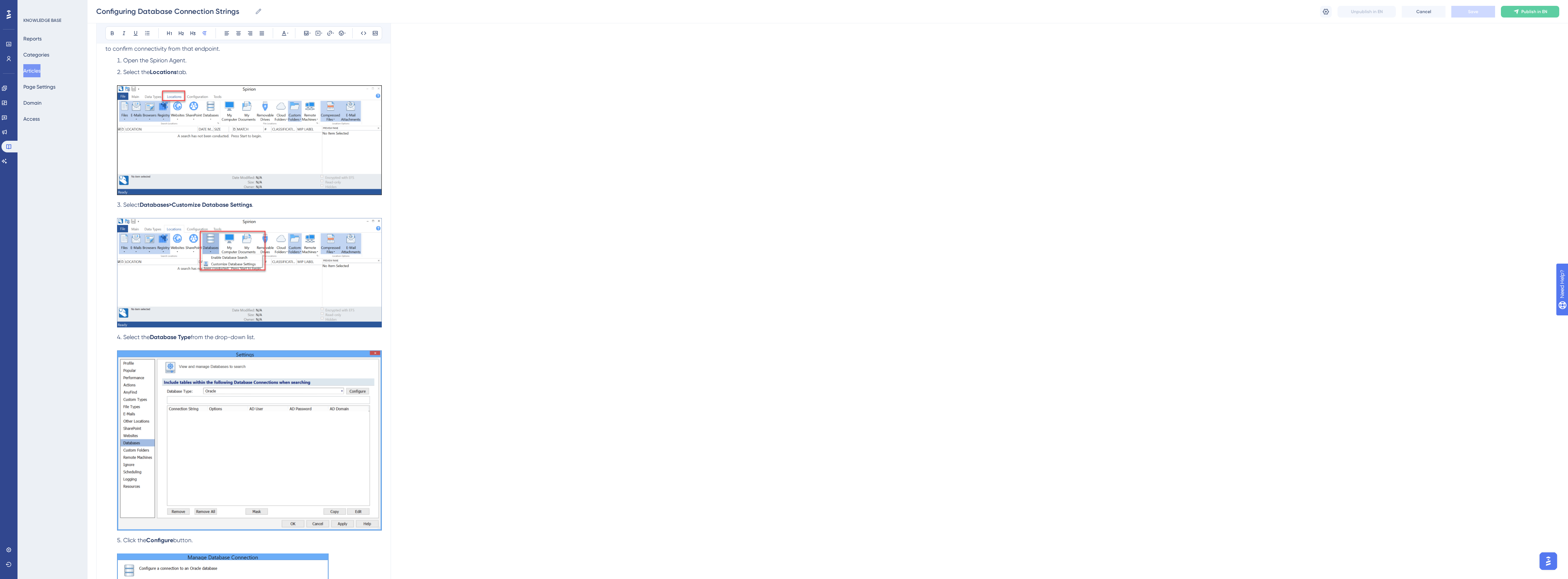
click at [103, 321] on div "Configuring Database Connection Strings Bold Italic Underline Bullet Point Head…" at bounding box center [243, 530] width 295 height 1986
click at [132, 323] on img at bounding box center [249, 273] width 265 height 110
click at [531, 240] on div "Language English (Default) Configuring Database Connection Strings Bold Italic …" at bounding box center [827, 533] width 1463 height 2065
click at [178, 60] on span "Open the Spirion Agent." at bounding box center [155, 60] width 63 height 7
drag, startPoint x: 181, startPoint y: 61, endPoint x: 147, endPoint y: 23, distance: 51.0
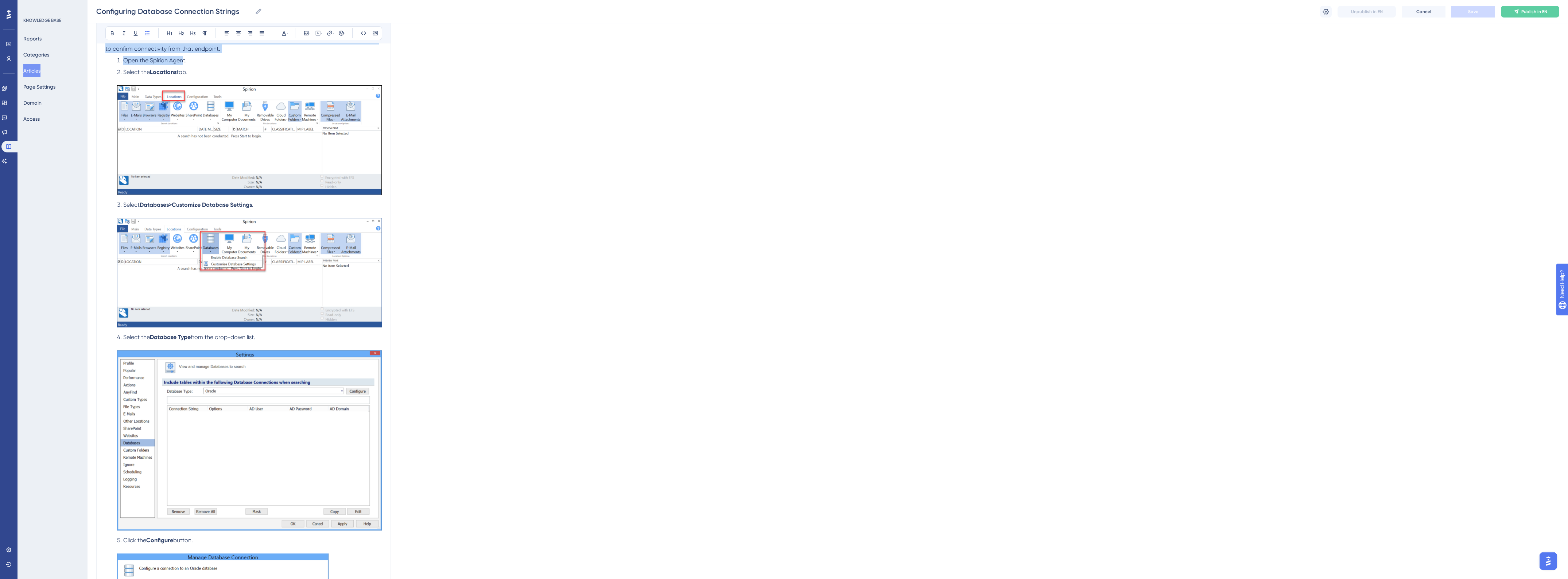
click at [147, 23] on div "Performance Users Engagement Widgets Feedback Product Updates Knowledge Base AI…" at bounding box center [828, 516] width 1480 height 2123
click at [152, 65] on li "Open the Spirion Agent." at bounding box center [248, 60] width 268 height 9
click at [153, 62] on span "Open the Spirion Agent." at bounding box center [155, 60] width 63 height 7
click at [1189, 12] on span "Publish in EN" at bounding box center [1534, 12] width 26 height 6
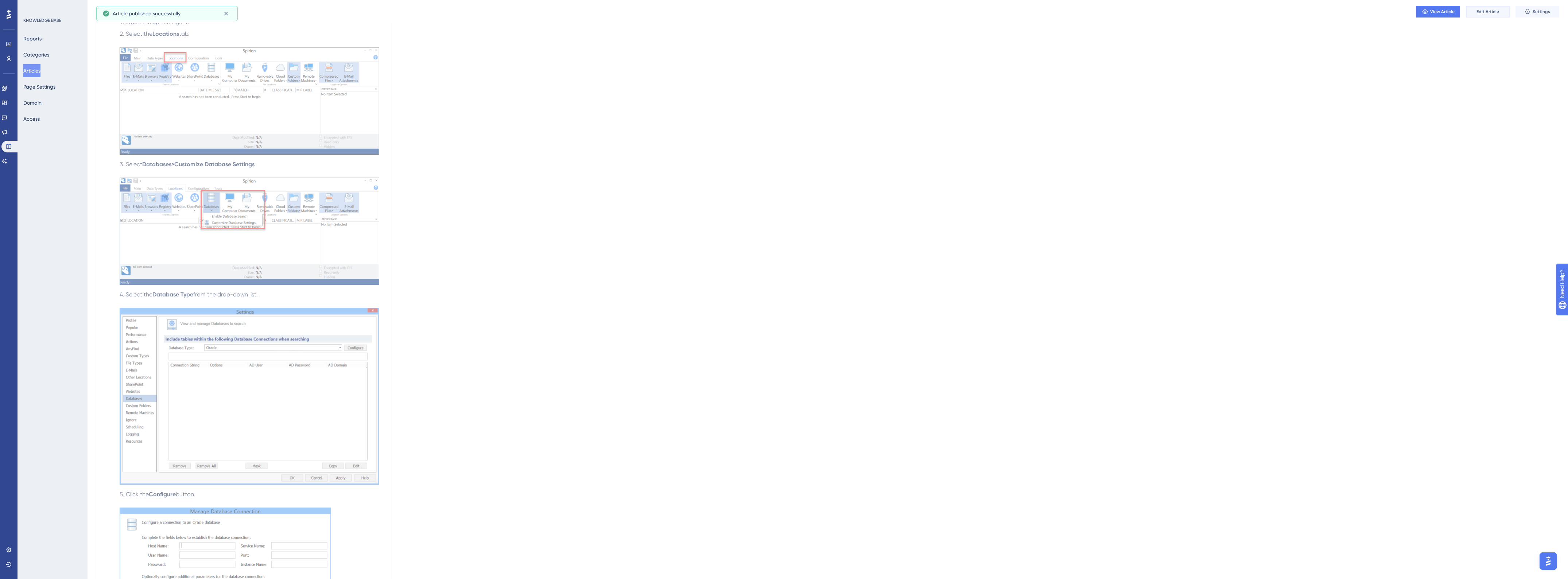
click at [1189, 12] on span "Edit Article" at bounding box center [1488, 12] width 23 height 6
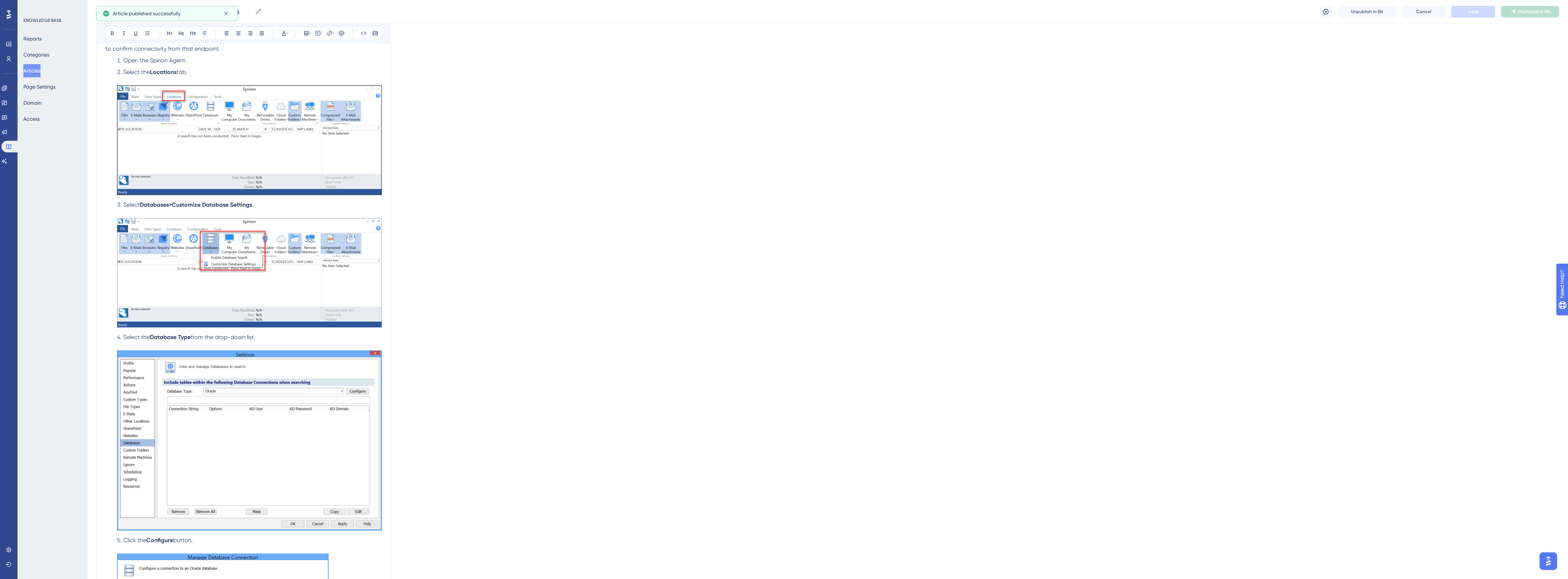
scroll to position [526, 0]
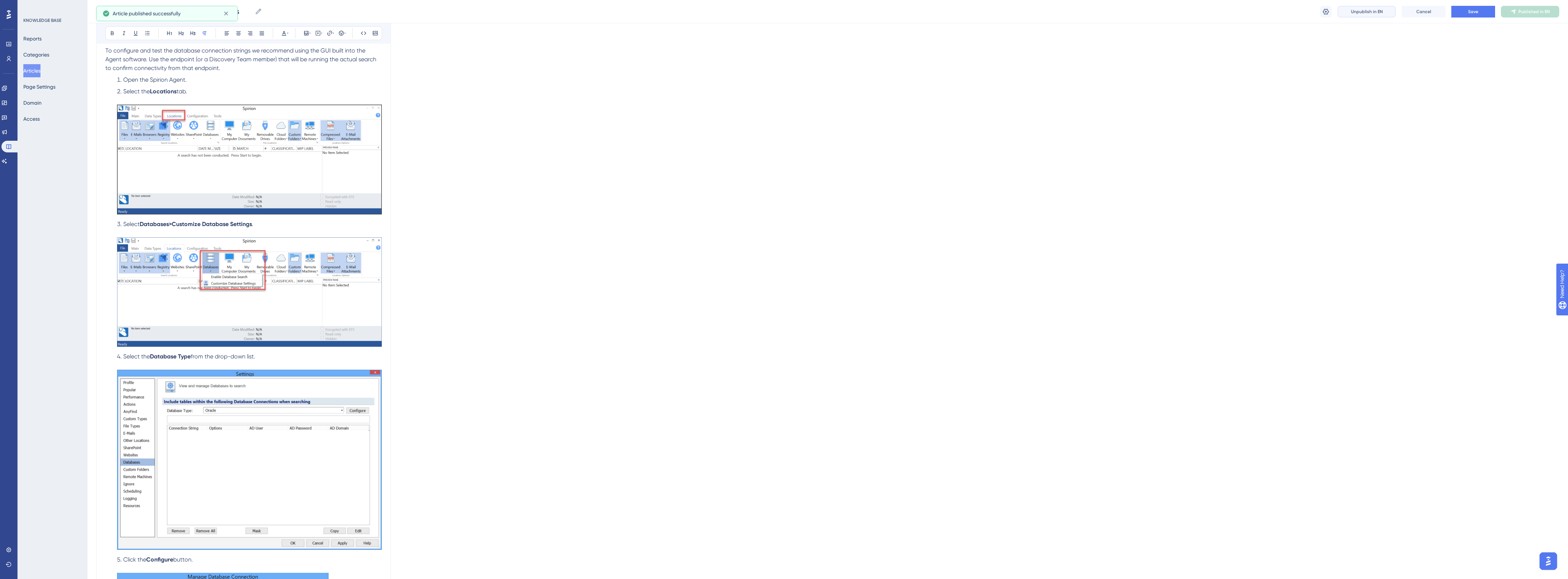
click at [1189, 12] on span "Unpublish in EN" at bounding box center [1367, 12] width 32 height 6
click at [183, 58] on span "To configure and test the database connection strings we recommend using the GU…" at bounding box center [242, 59] width 273 height 24
click at [186, 66] on span "To configure and test the database connection strings we recommend using the GU…" at bounding box center [242, 59] width 273 height 24
click at [119, 61] on span "To configure and test the database connection strings we recommend using the GU…" at bounding box center [242, 59] width 273 height 24
click at [201, 65] on span "To configure and test the database connection strings we recommend using the GU…" at bounding box center [242, 59] width 275 height 24
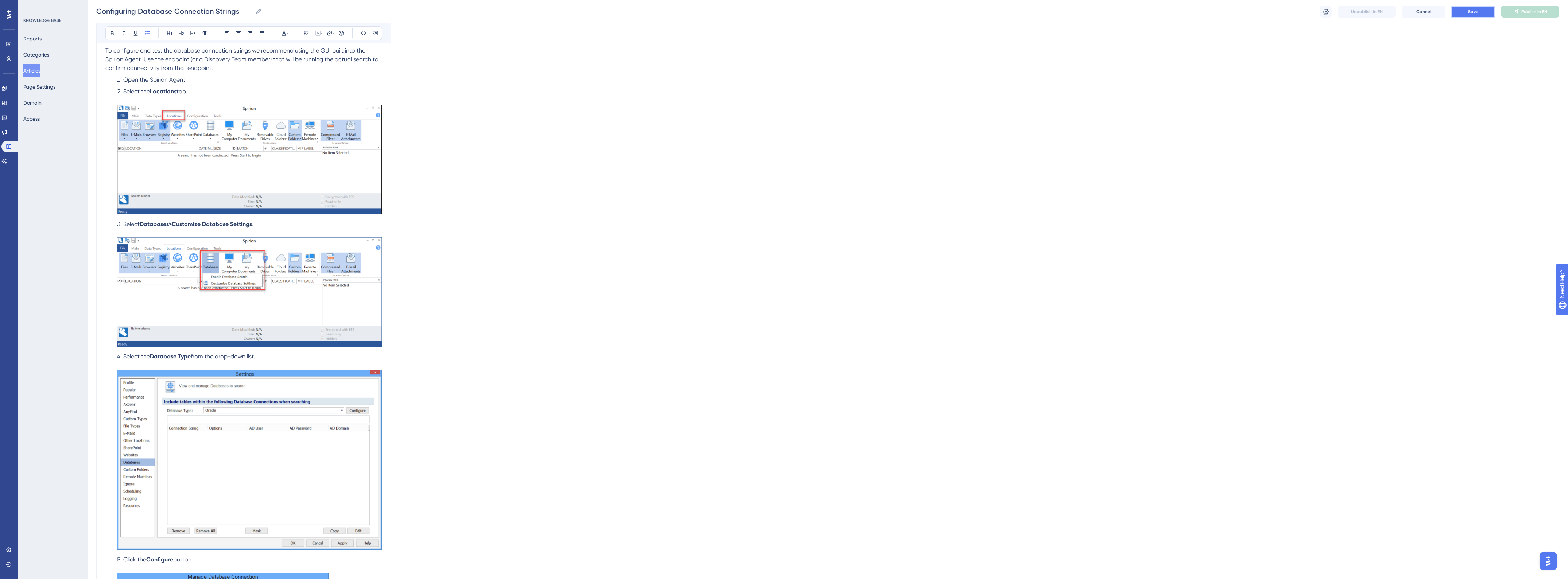
click at [1189, 9] on span "Save" at bounding box center [1473, 12] width 10 height 6
click at [35, 68] on button "Articles" at bounding box center [32, 71] width 17 height 13
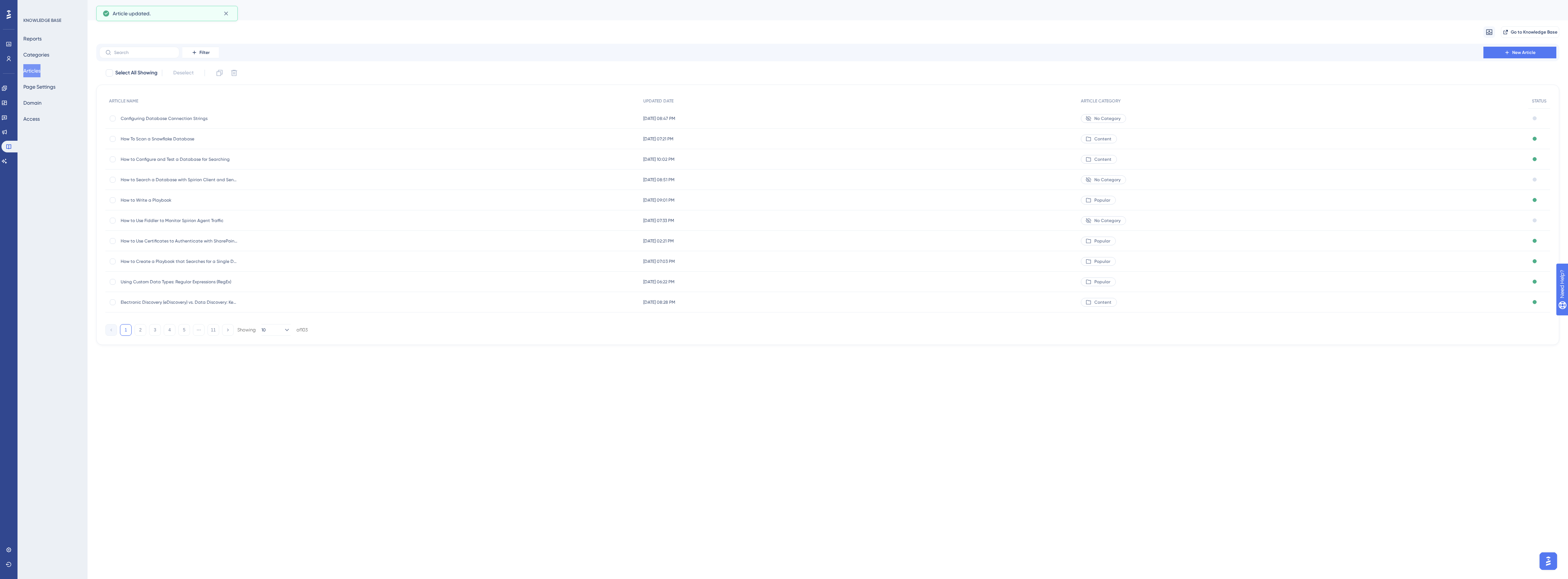
click at [199, 115] on div "Configuring Database Connection Strings Configuring Database Connection Strings" at bounding box center [179, 119] width 117 height 21
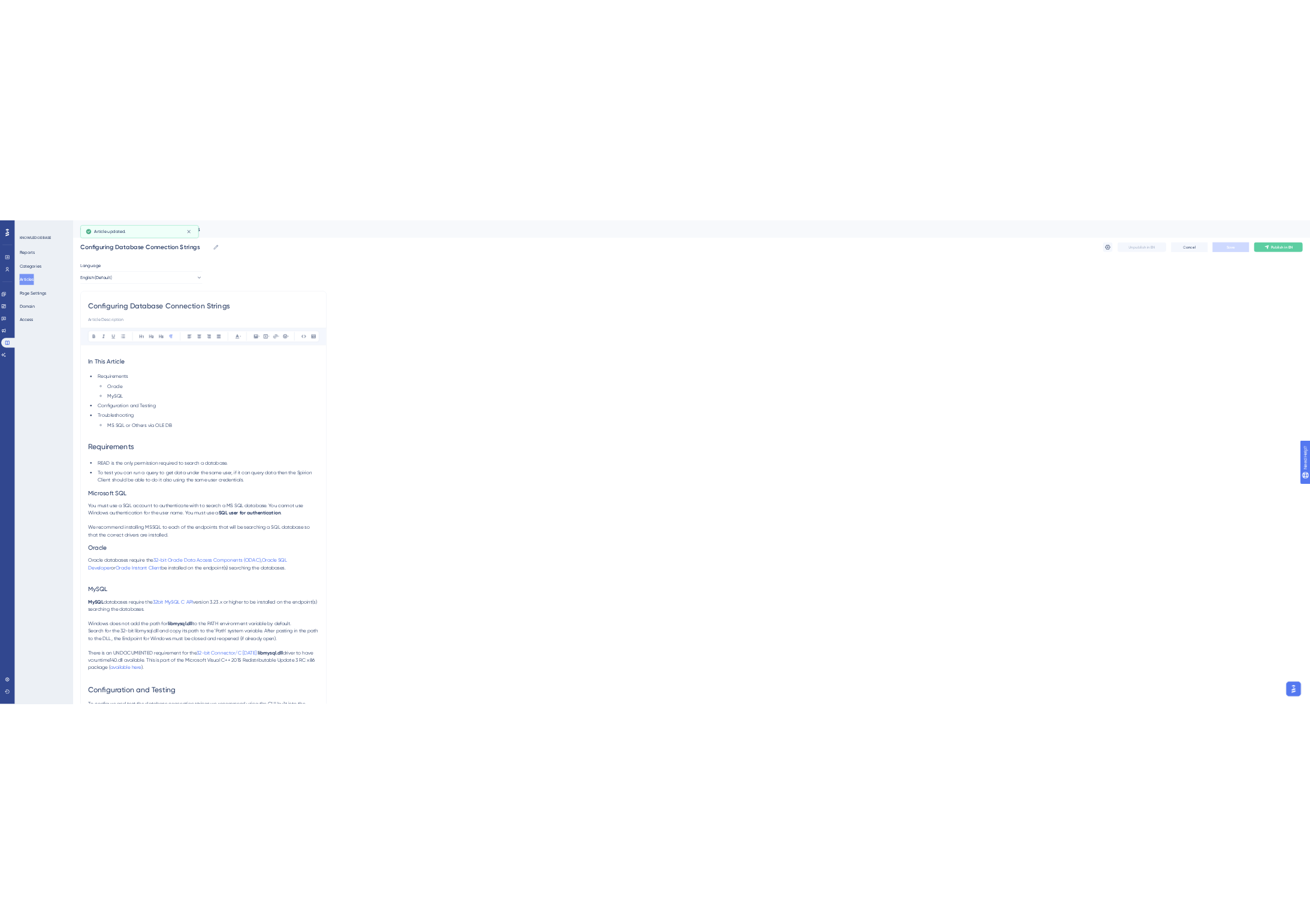
scroll to position [869, 0]
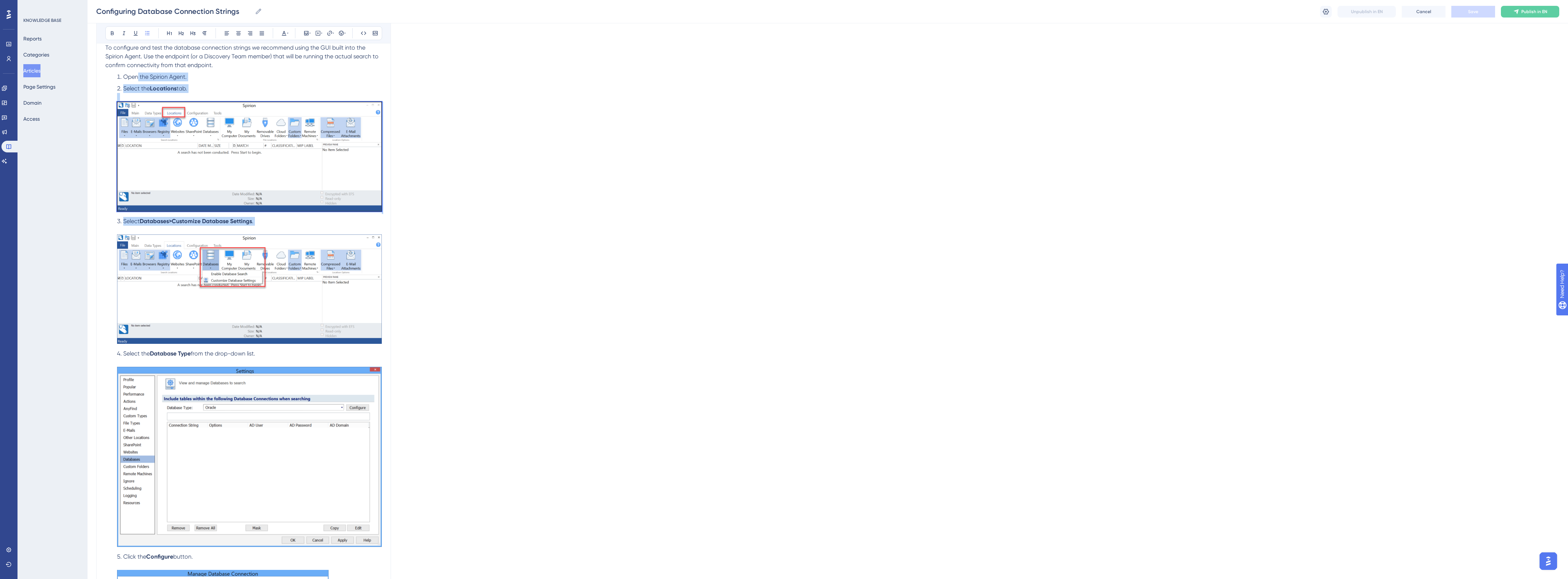
drag, startPoint x: 137, startPoint y: 76, endPoint x: 251, endPoint y: 571, distance: 508.0
drag, startPoint x: 212, startPoint y: 555, endPoint x: 220, endPoint y: 598, distance: 43.7
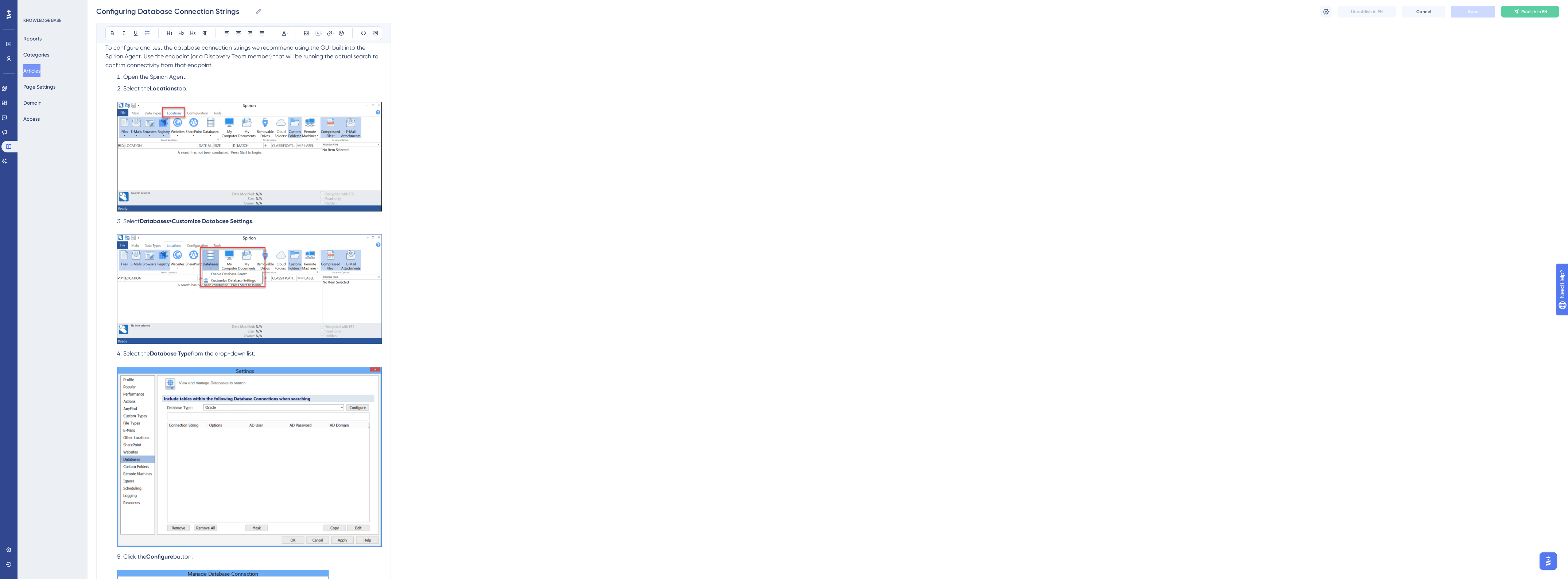
click at [1189, 15] on div "Configuring Database Connection Strings Configuring Database Connection Strings…" at bounding box center [828, 12] width 1480 height 23
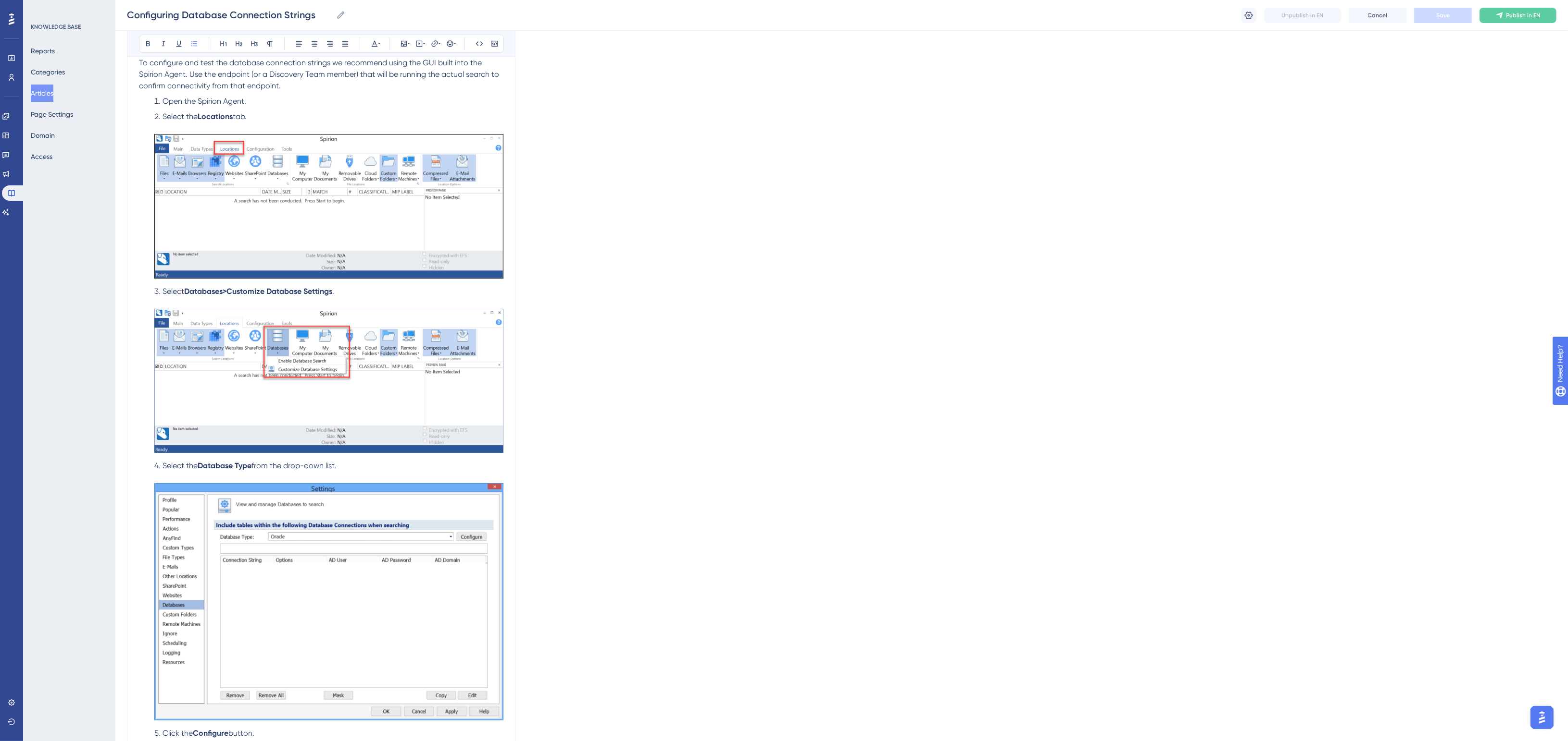
click at [1426, 62] on div "Language English (Default) Configuring Database Connection Strings Bold Italic …" at bounding box center [841, 724] width 1429 height 2719
click at [253, 100] on li "Open the Spirion Agent." at bounding box center [327, 101] width 353 height 11
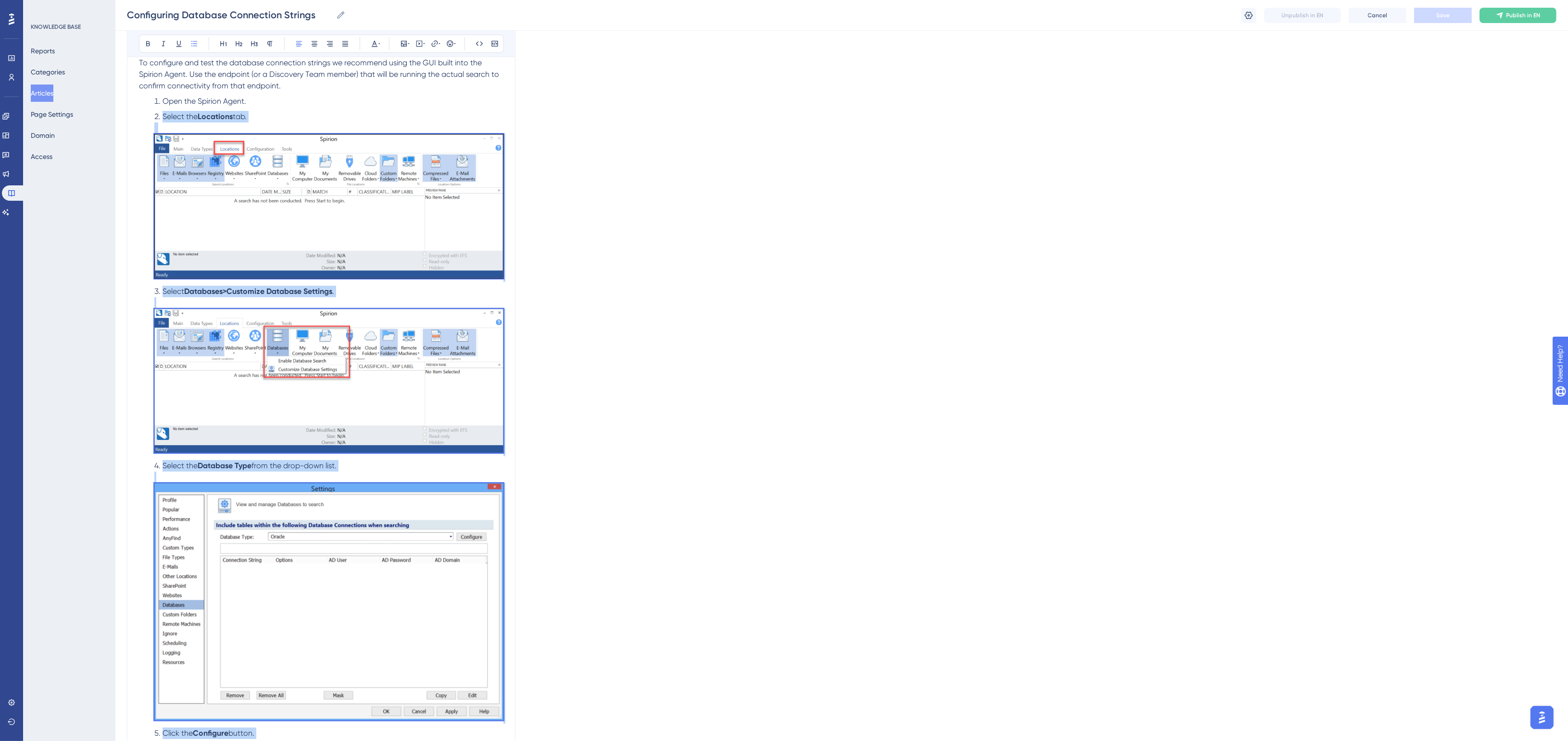
drag, startPoint x: 253, startPoint y: 99, endPoint x: 278, endPoint y: 740, distance: 641.5
click at [1012, 426] on div "Language English (Default) Configuring Database Connection Strings Bold Italic …" at bounding box center [841, 724] width 1429 height 2719
